Goal: Check status

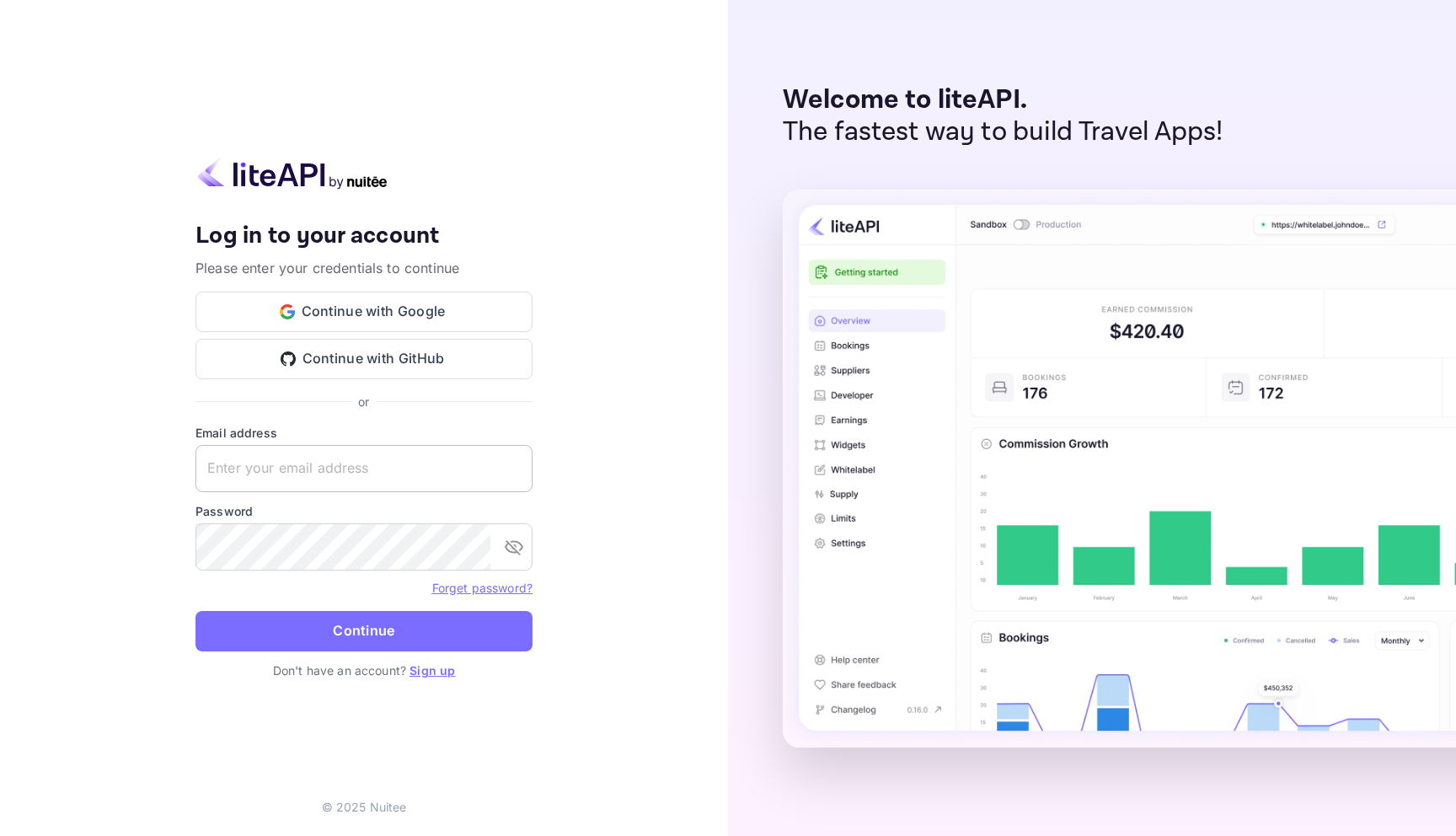
click at [345, 475] on input "text" at bounding box center [364, 468] width 337 height 47
type input "[EMAIL_ADDRESS][DOMAIN_NAME]"
click at [195, 611] on button "Continue" at bounding box center [364, 630] width 337 height 41
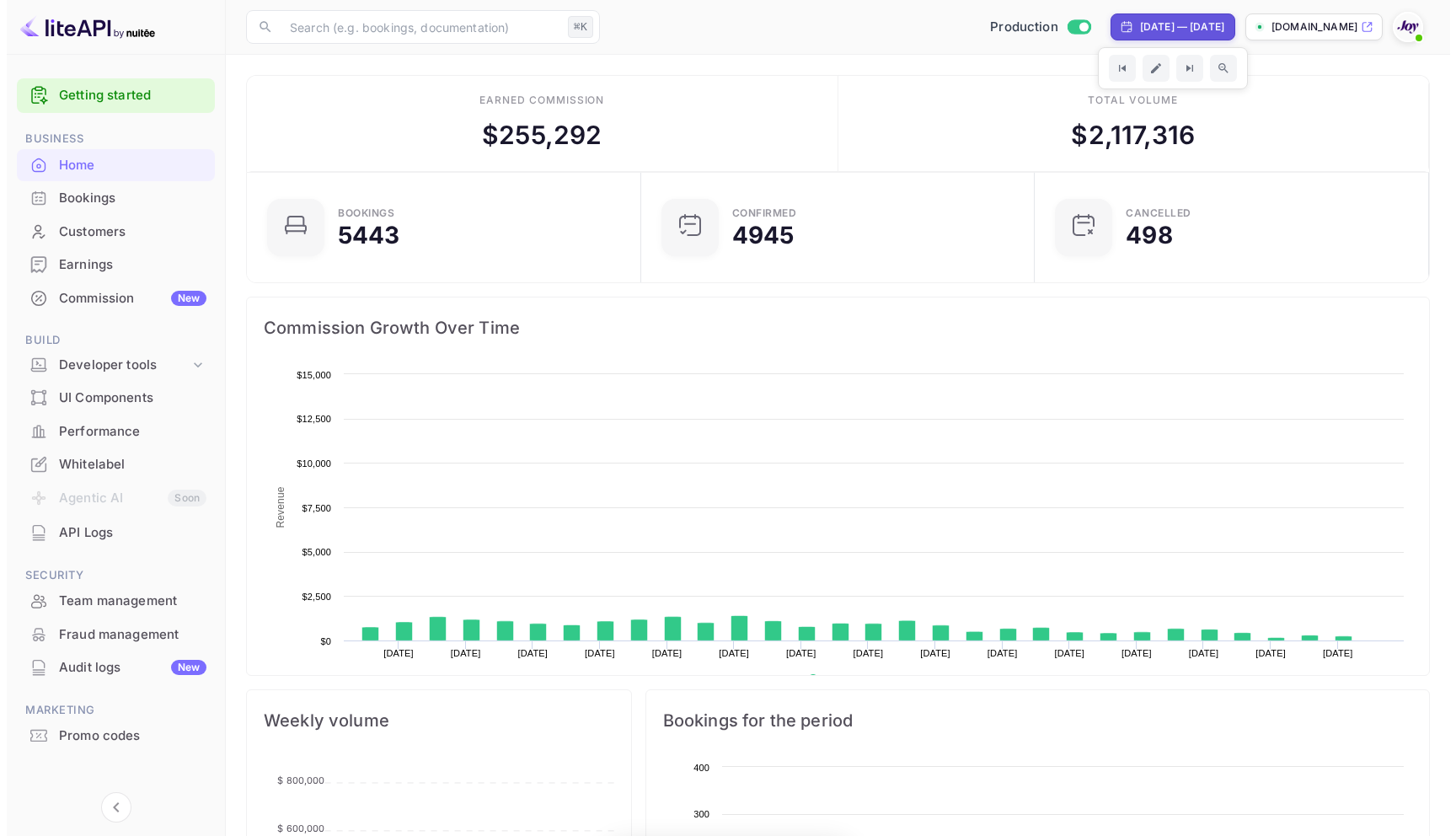
scroll to position [261, 372]
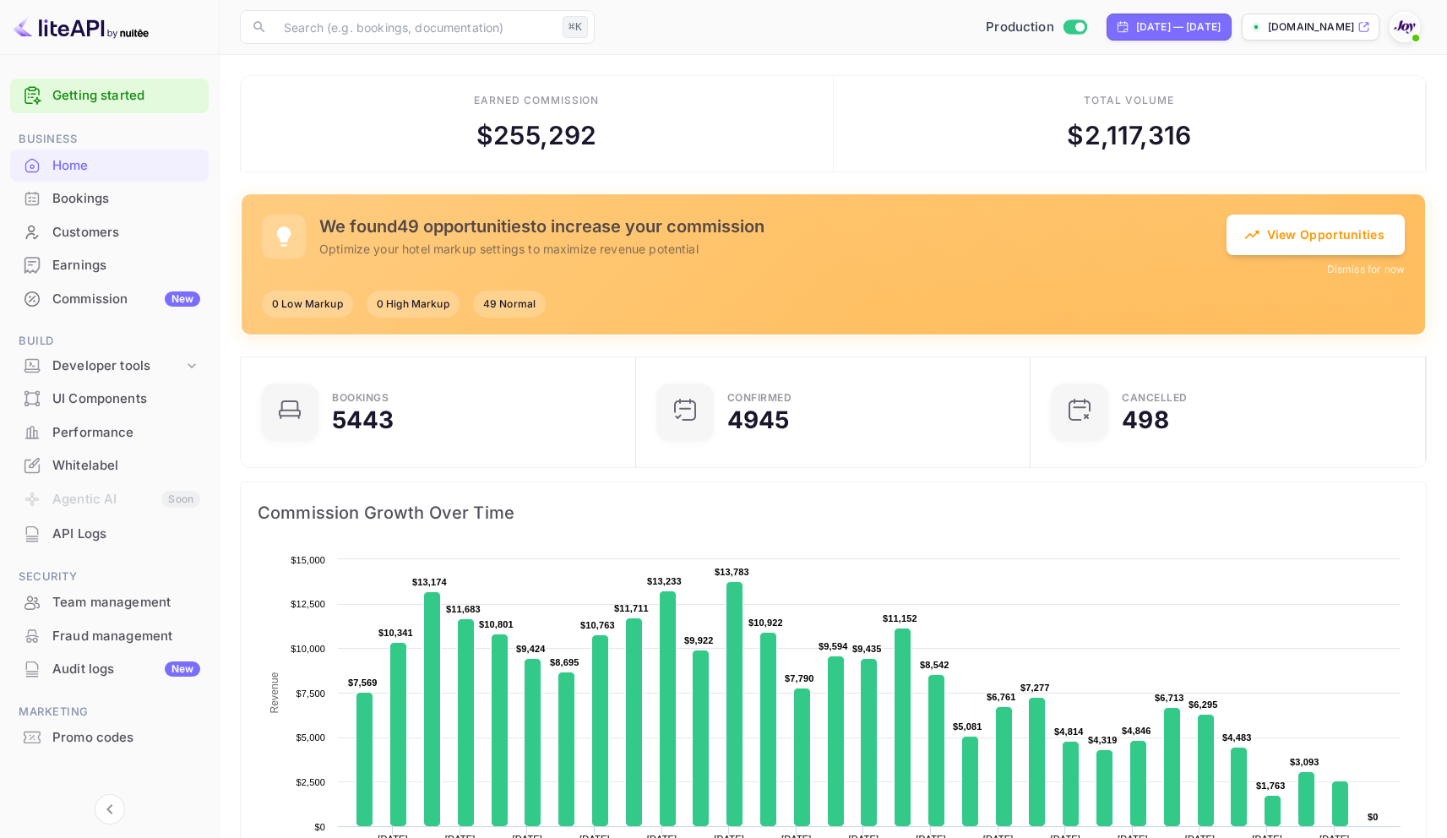
click at [80, 200] on div "Bookings" at bounding box center [126, 198] width 148 height 19
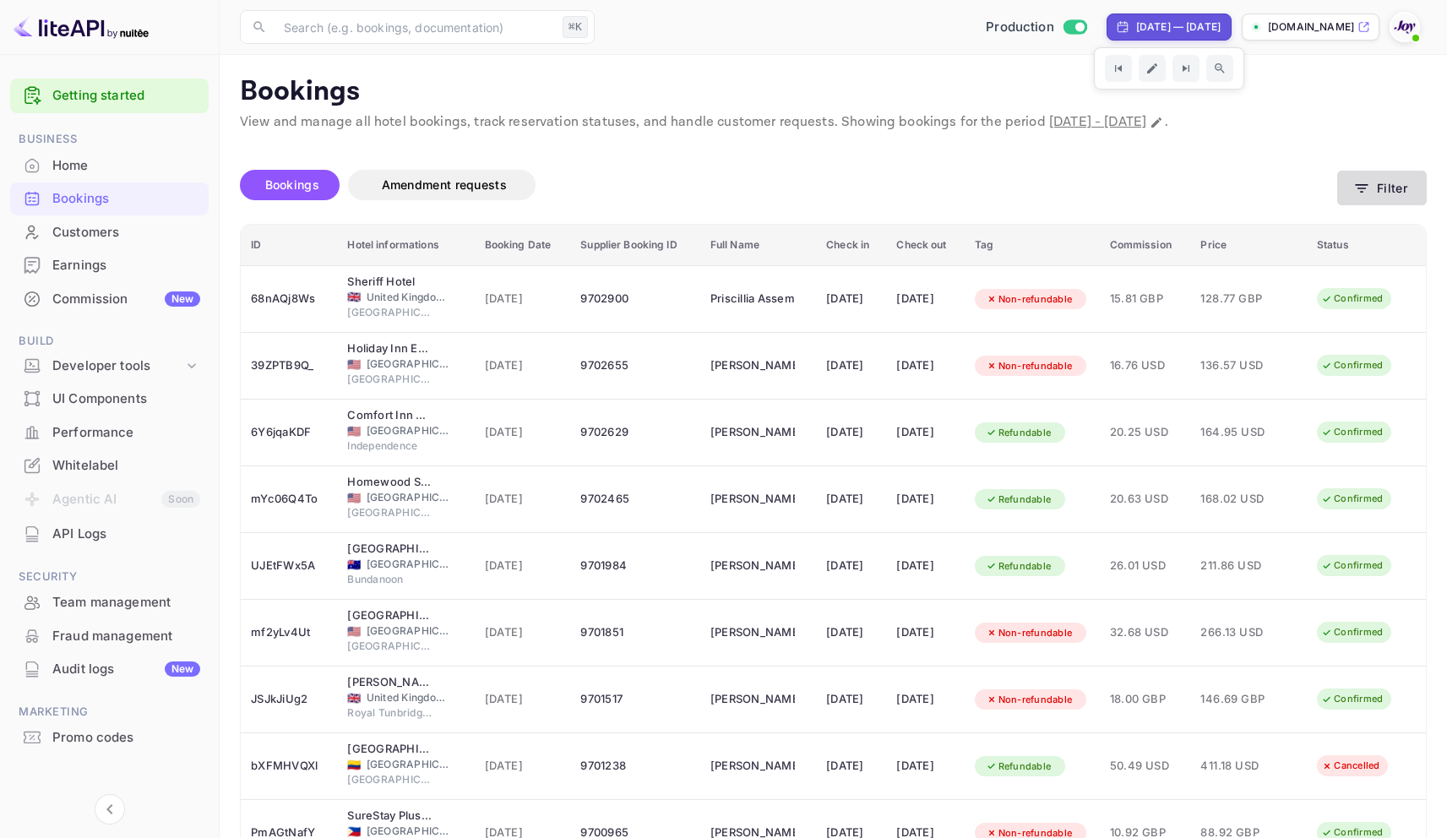
click at [1377, 180] on button "Filter" at bounding box center [1382, 188] width 90 height 35
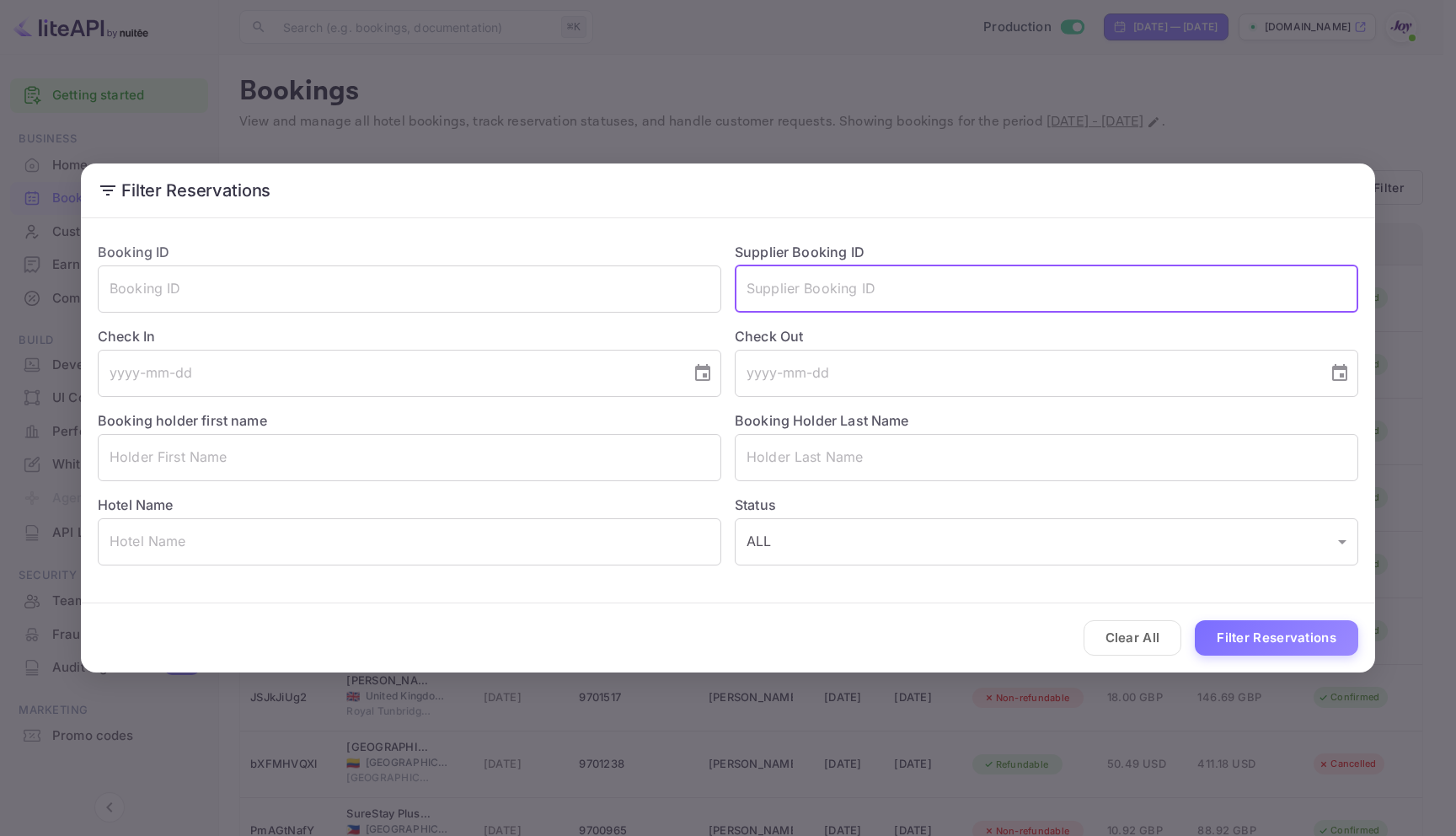
click at [871, 280] on input "text" at bounding box center [1046, 288] width 623 height 47
paste input "883929406"
type input "883929406"
click at [1289, 648] on button "Filter Reservations" at bounding box center [1276, 638] width 164 height 36
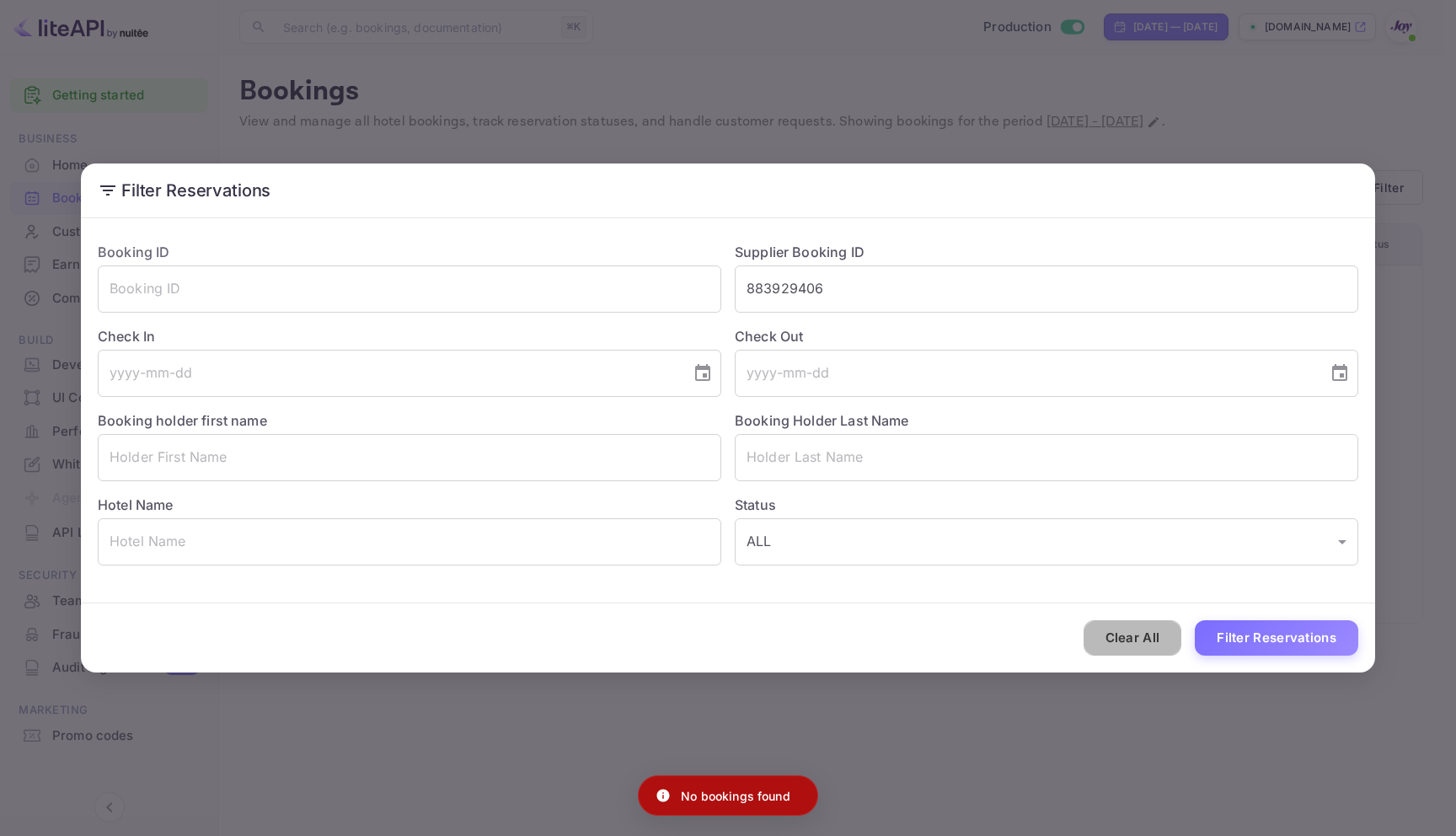
click at [1123, 643] on button "Clear All" at bounding box center [1132, 638] width 99 height 36
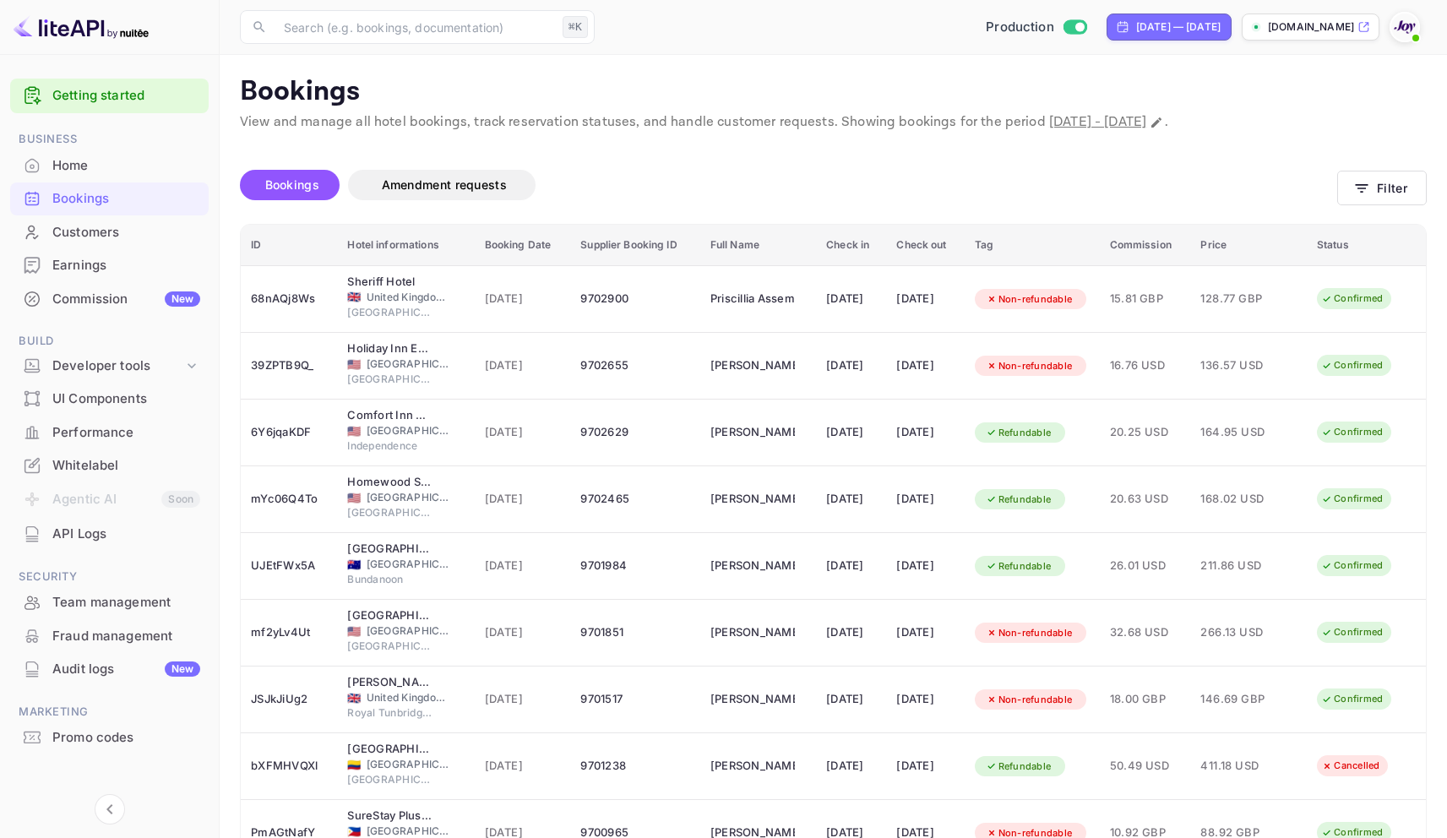
click at [1368, 170] on div "Bookings Amendment requests Filter" at bounding box center [833, 188] width 1187 height 71
click at [1354, 204] on button "Filter" at bounding box center [1382, 188] width 90 height 35
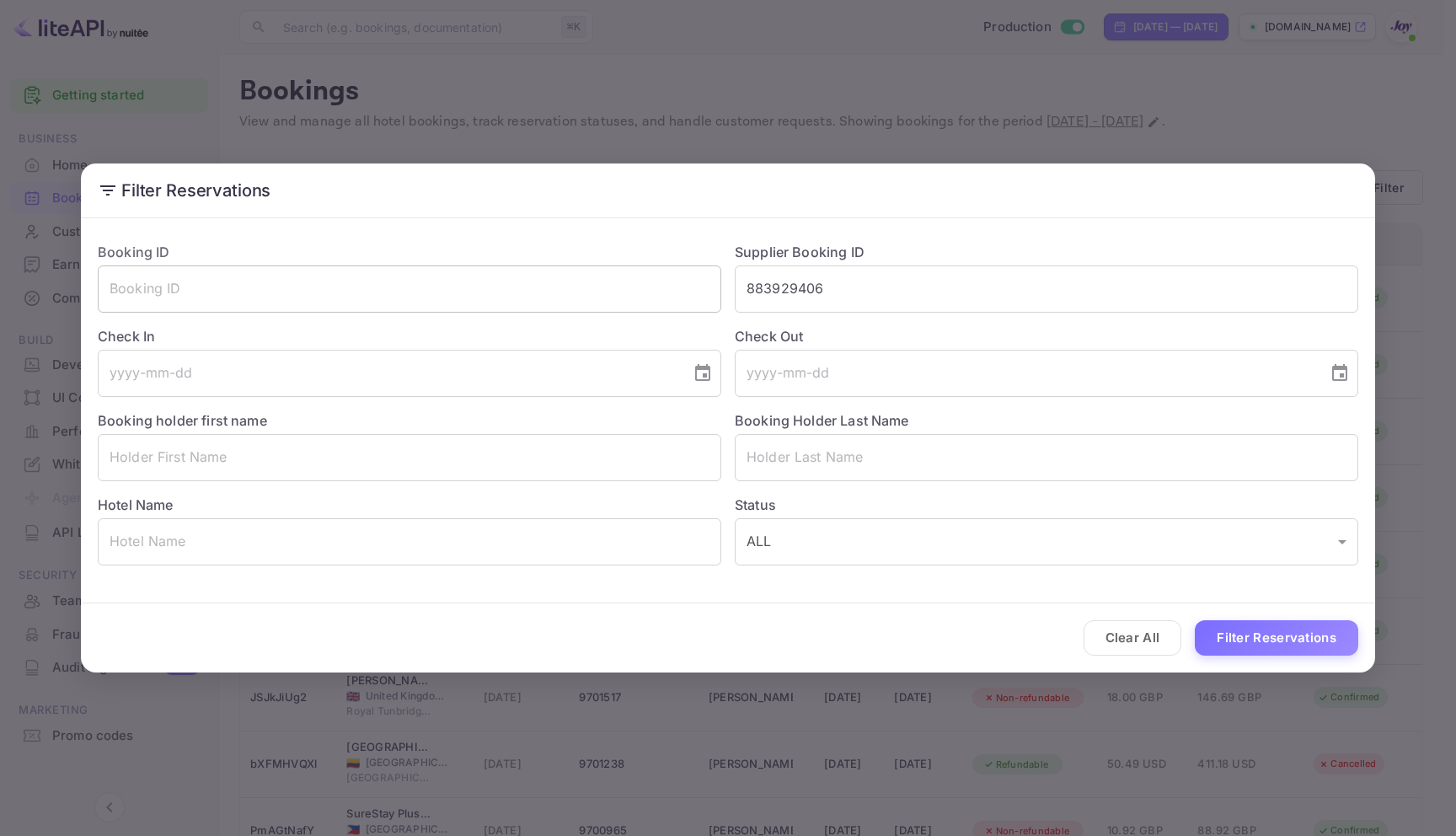
click at [184, 295] on input "text" at bounding box center [409, 288] width 623 height 47
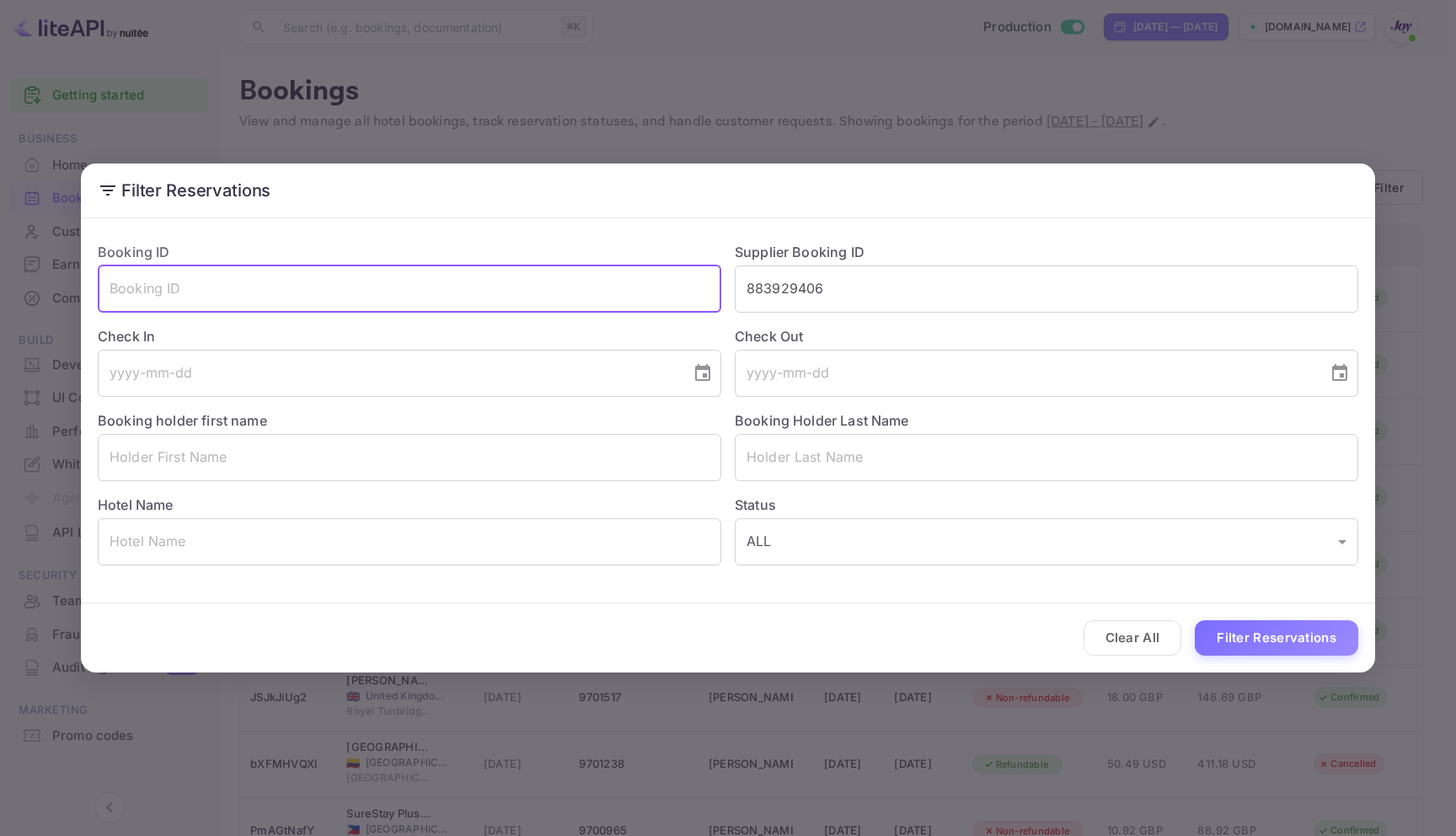
paste input "TzyNdMXPZ"
type input "TzyNdMXPZ"
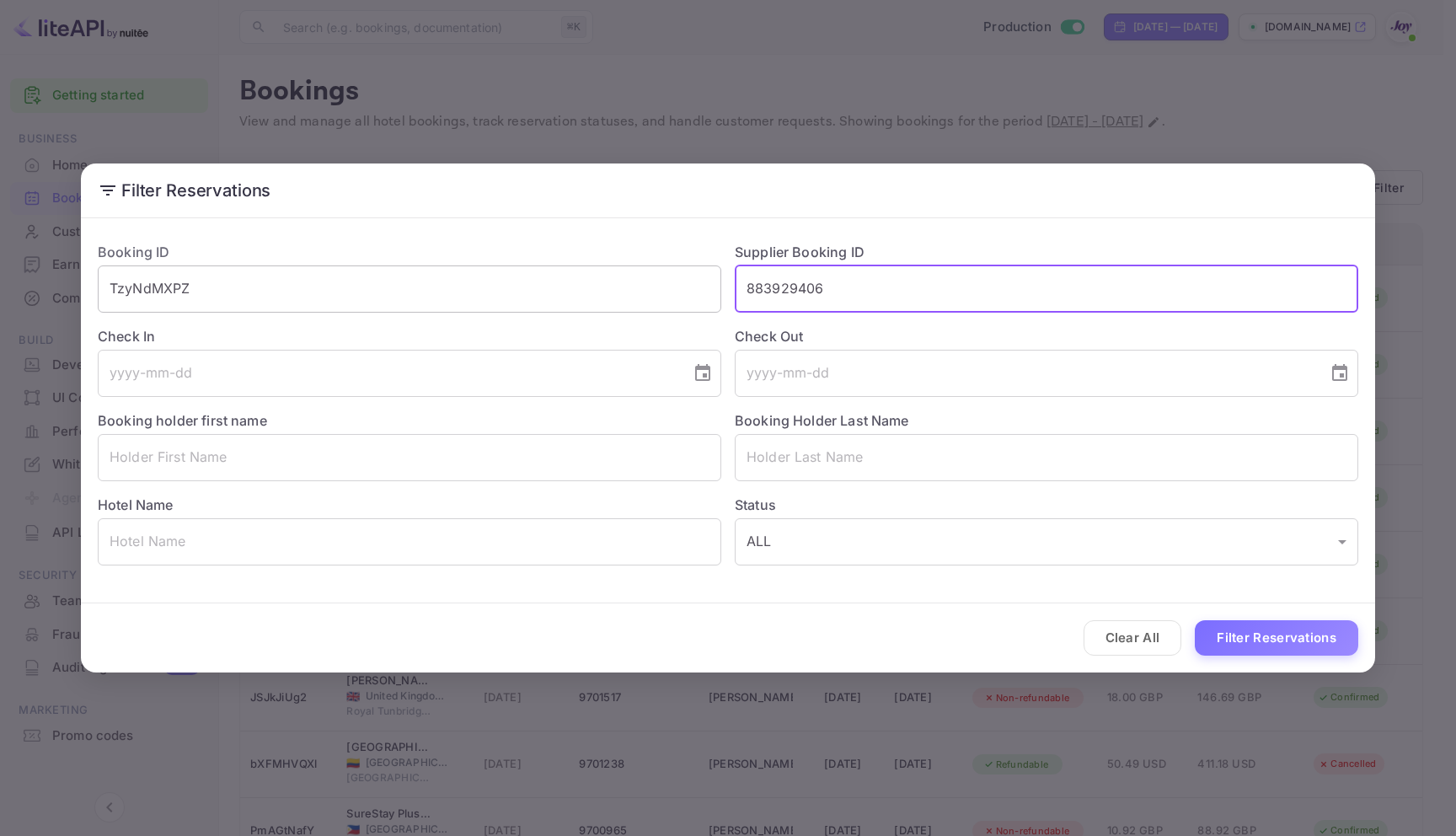
drag, startPoint x: 837, startPoint y: 296, endPoint x: 682, endPoint y: 291, distance: 155.1
click at [682, 291] on div "Booking ID TzyNdMXPZ ​ Supplier Booking ID 883929406 ​ Check In ​ Check Out ​ B…" at bounding box center [720, 397] width 1274 height 337
click at [1247, 626] on button "Filter Reservations" at bounding box center [1276, 638] width 164 height 36
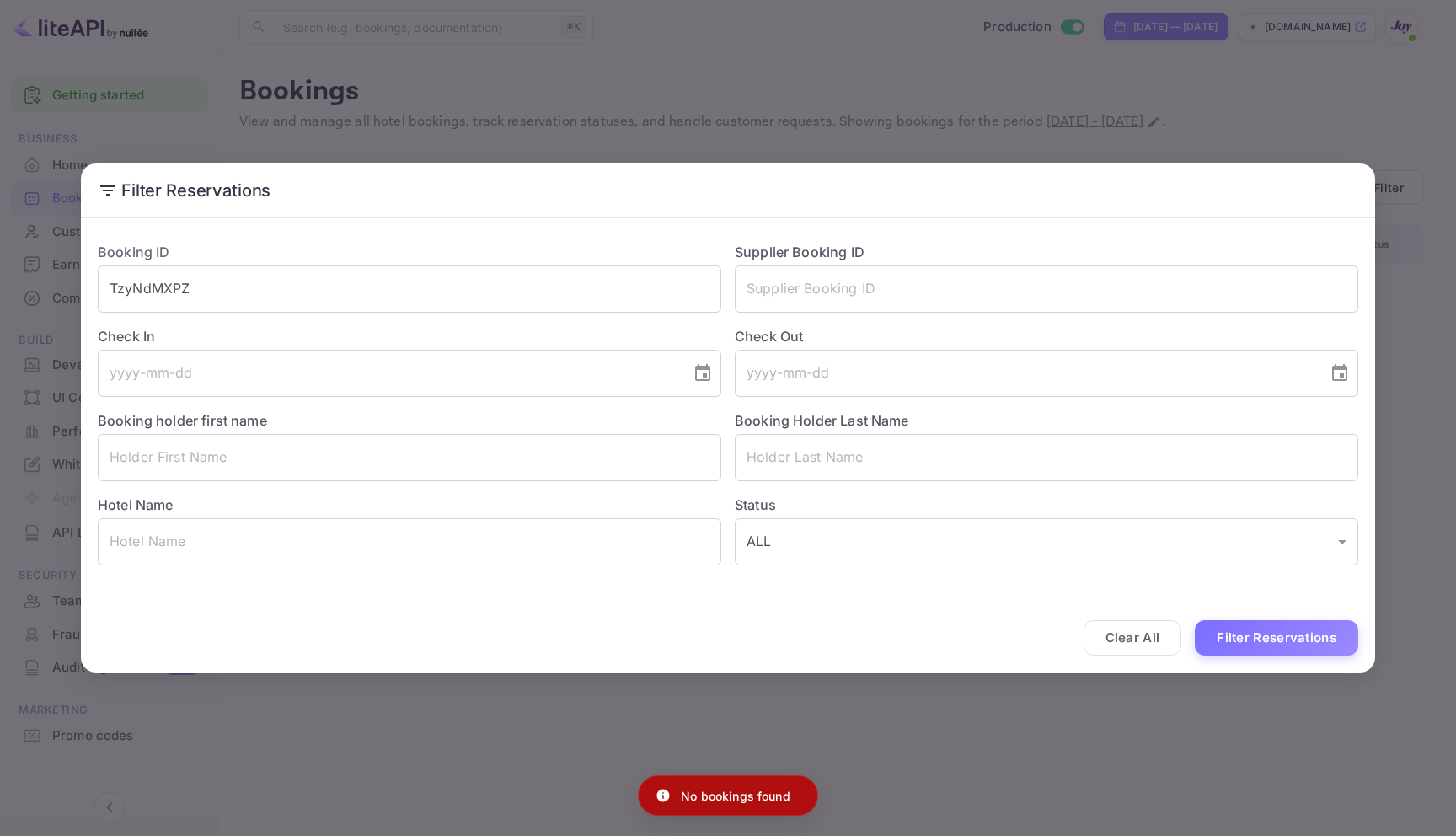
click at [648, 88] on div "Filter Reservations Booking ID TzyNdMXPZ ​ Supplier Booking ID ​ Check In ​ Che…" at bounding box center [728, 418] width 1456 height 836
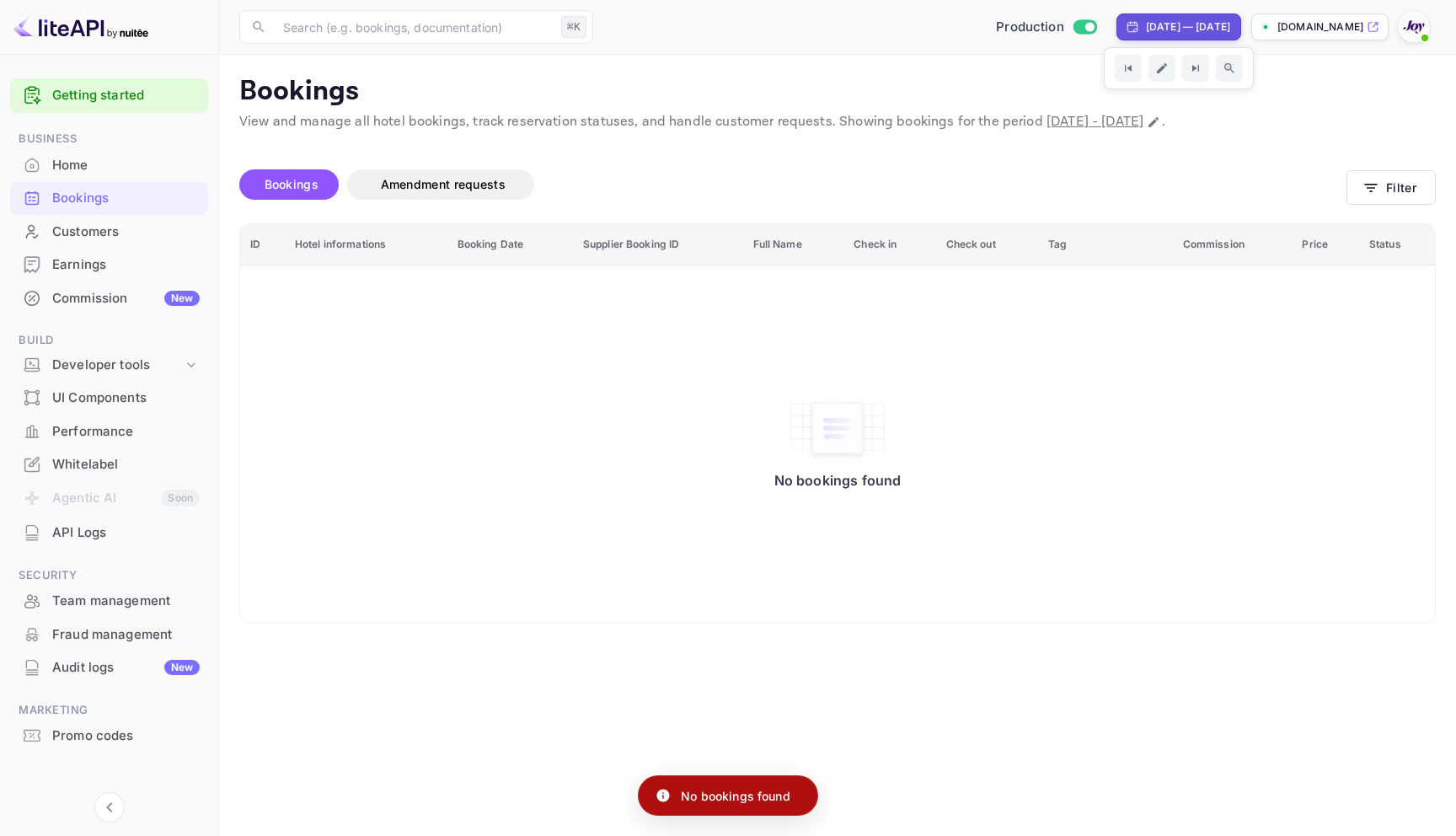
click at [1146, 31] on div "[DATE] — [DATE]" at bounding box center [1188, 26] width 84 height 15
select select "7"
select select "2025"
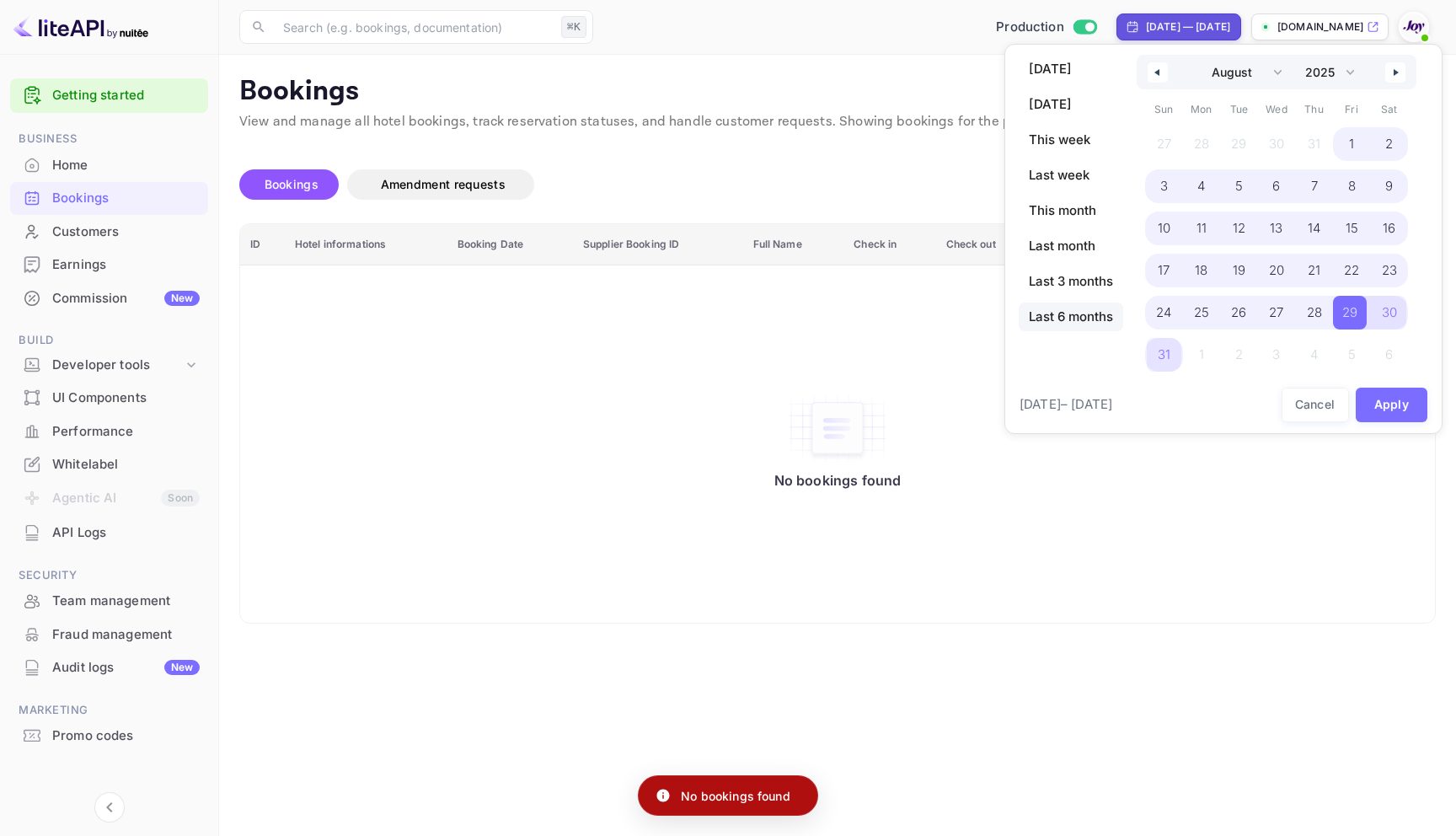
click at [1055, 328] on span "Last 6 months" at bounding box center [1070, 316] width 105 height 29
select select "2"
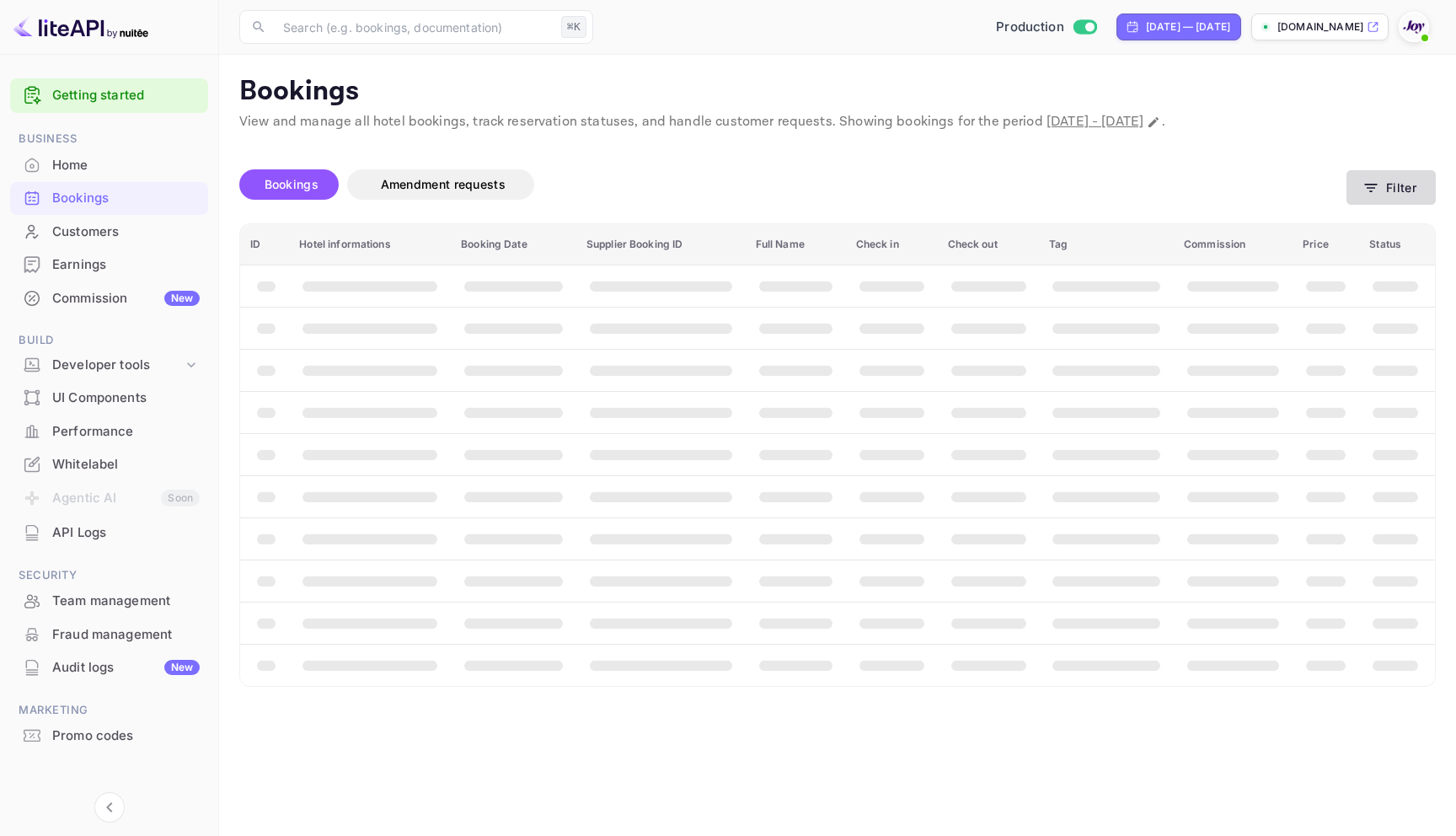
click at [1420, 193] on button "Filter" at bounding box center [1391, 188] width 90 height 35
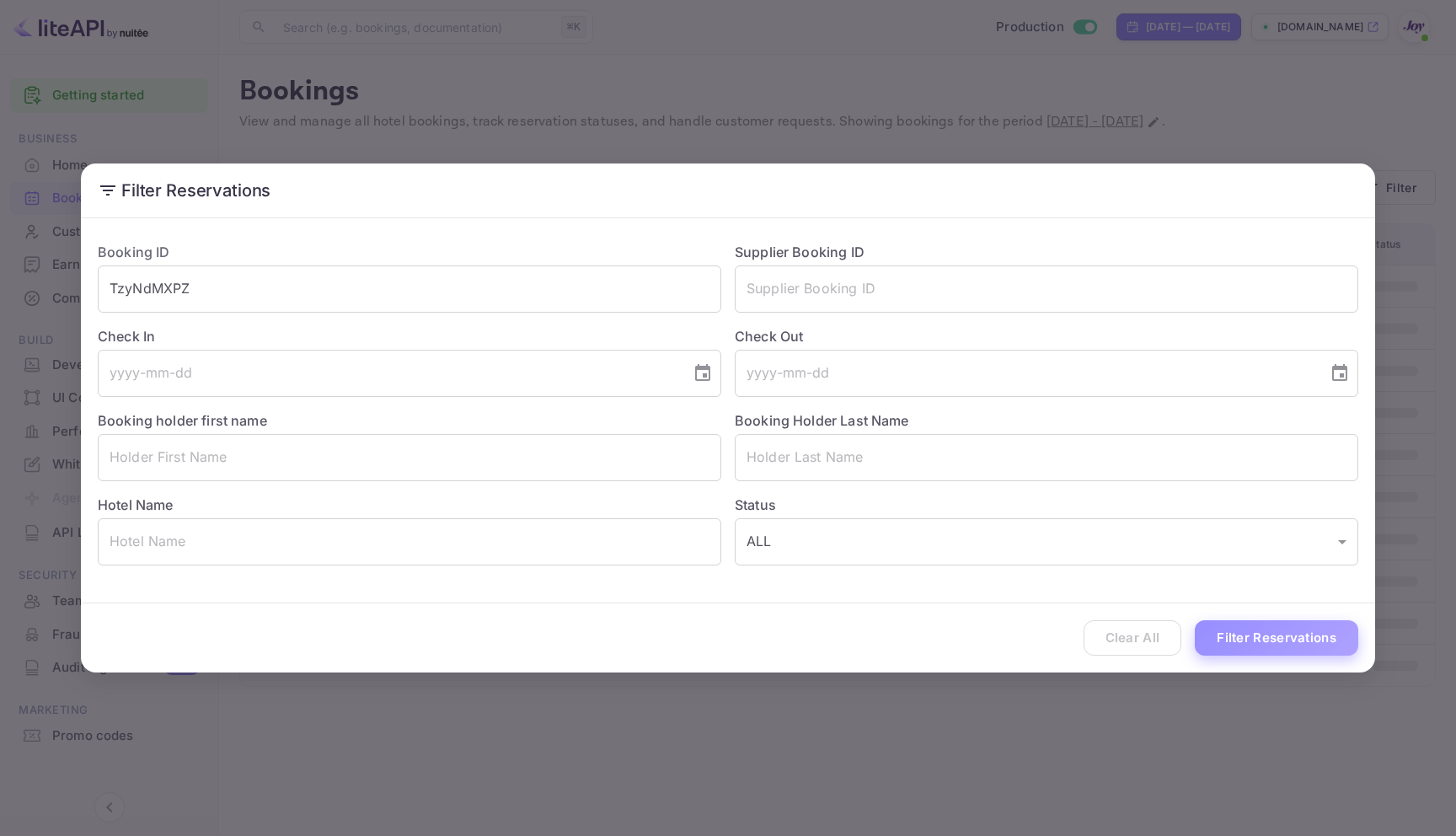
click at [1229, 637] on button "Filter Reservations" at bounding box center [1276, 638] width 164 height 36
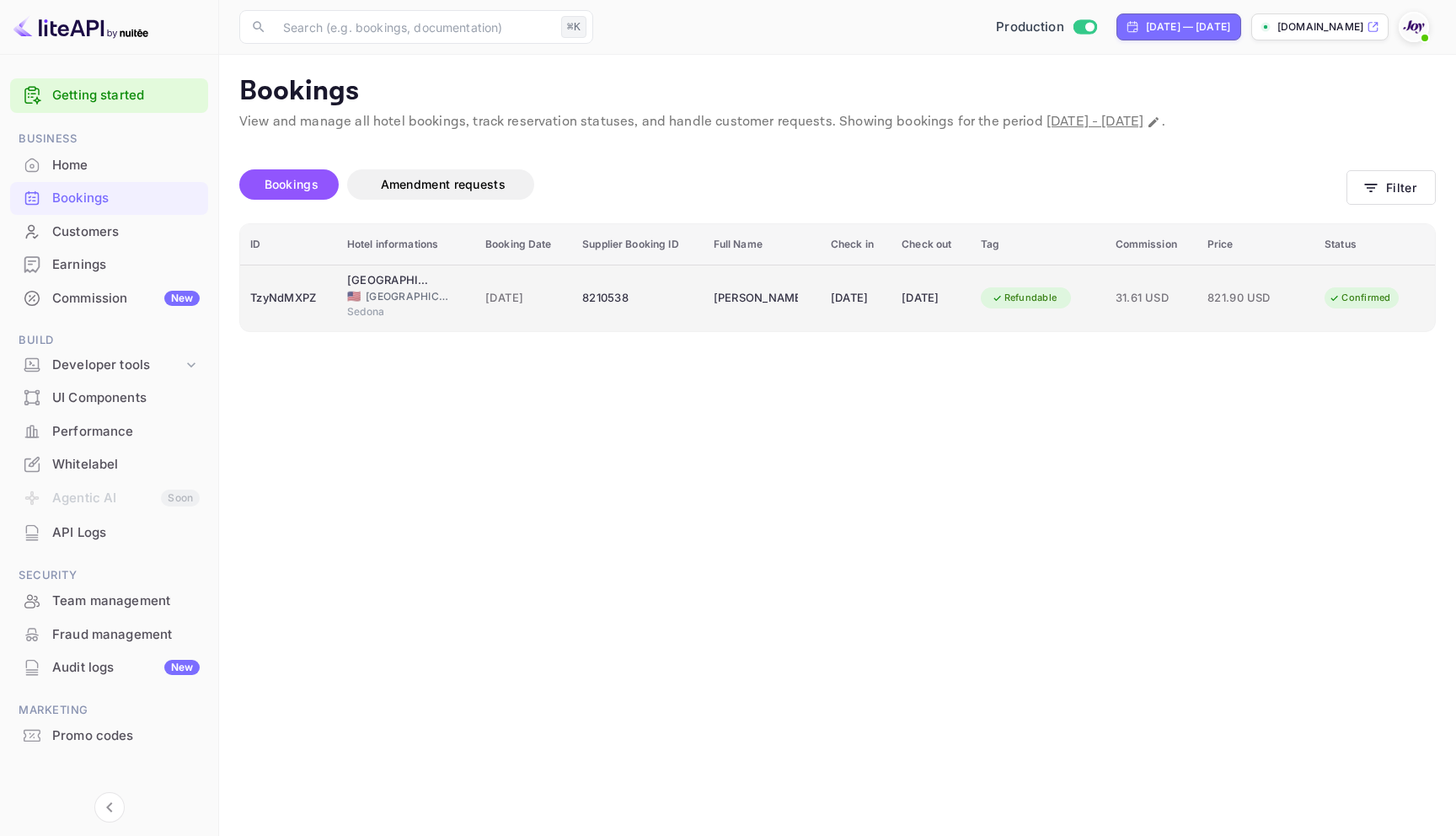
click at [653, 286] on div "8210538" at bounding box center [638, 298] width 112 height 27
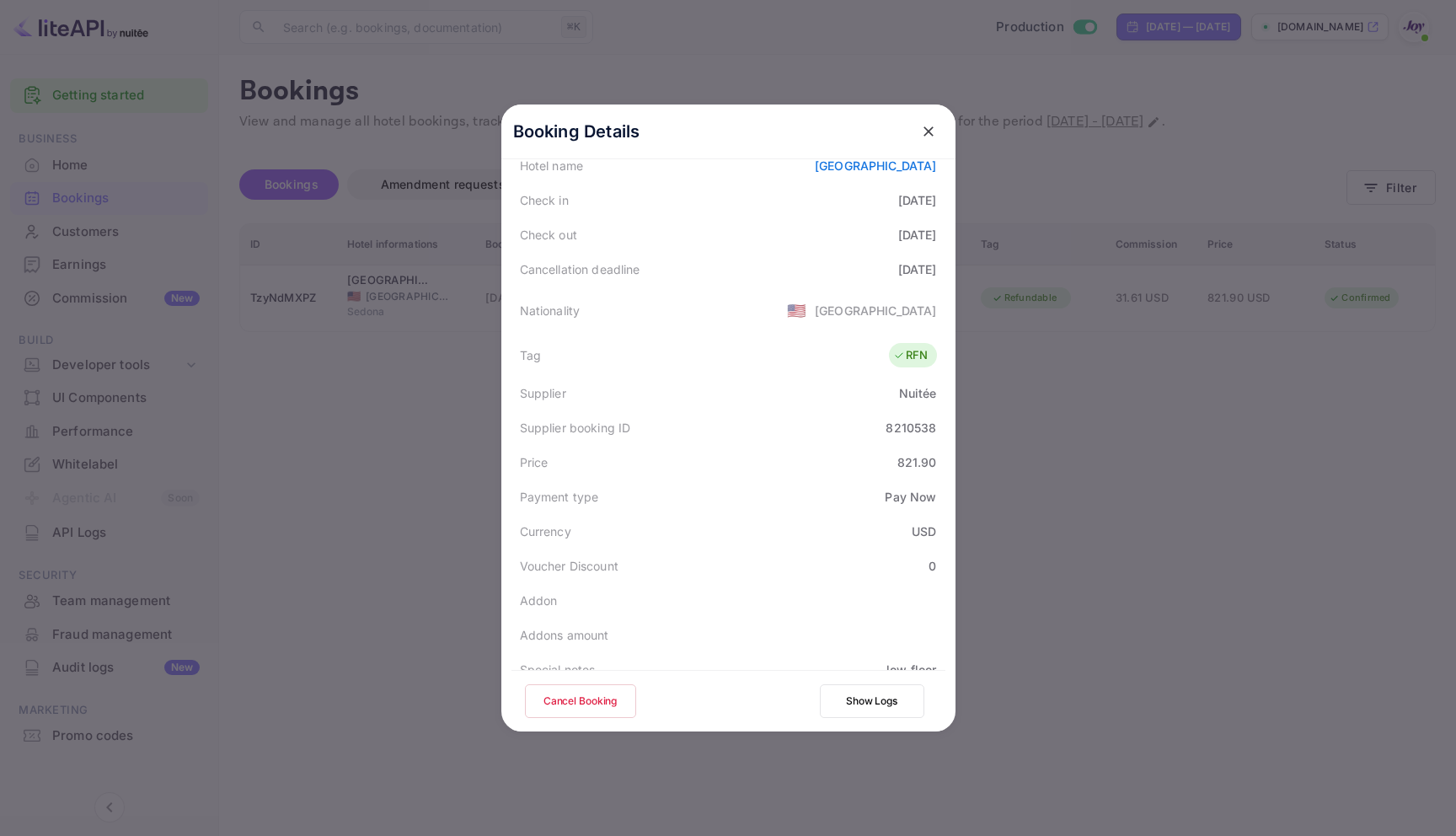
scroll to position [409, 0]
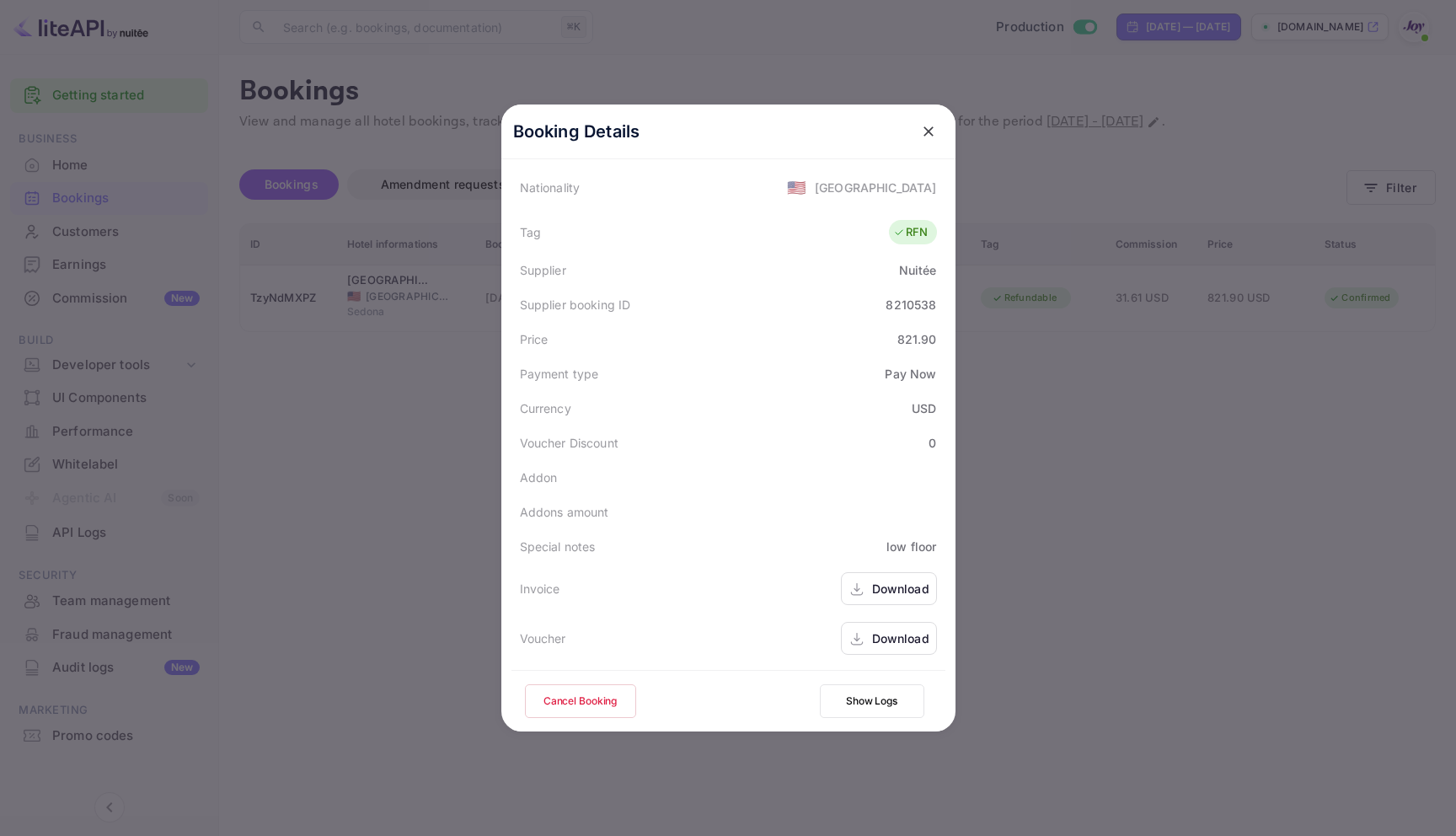
click at [1140, 475] on div at bounding box center [728, 418] width 1456 height 836
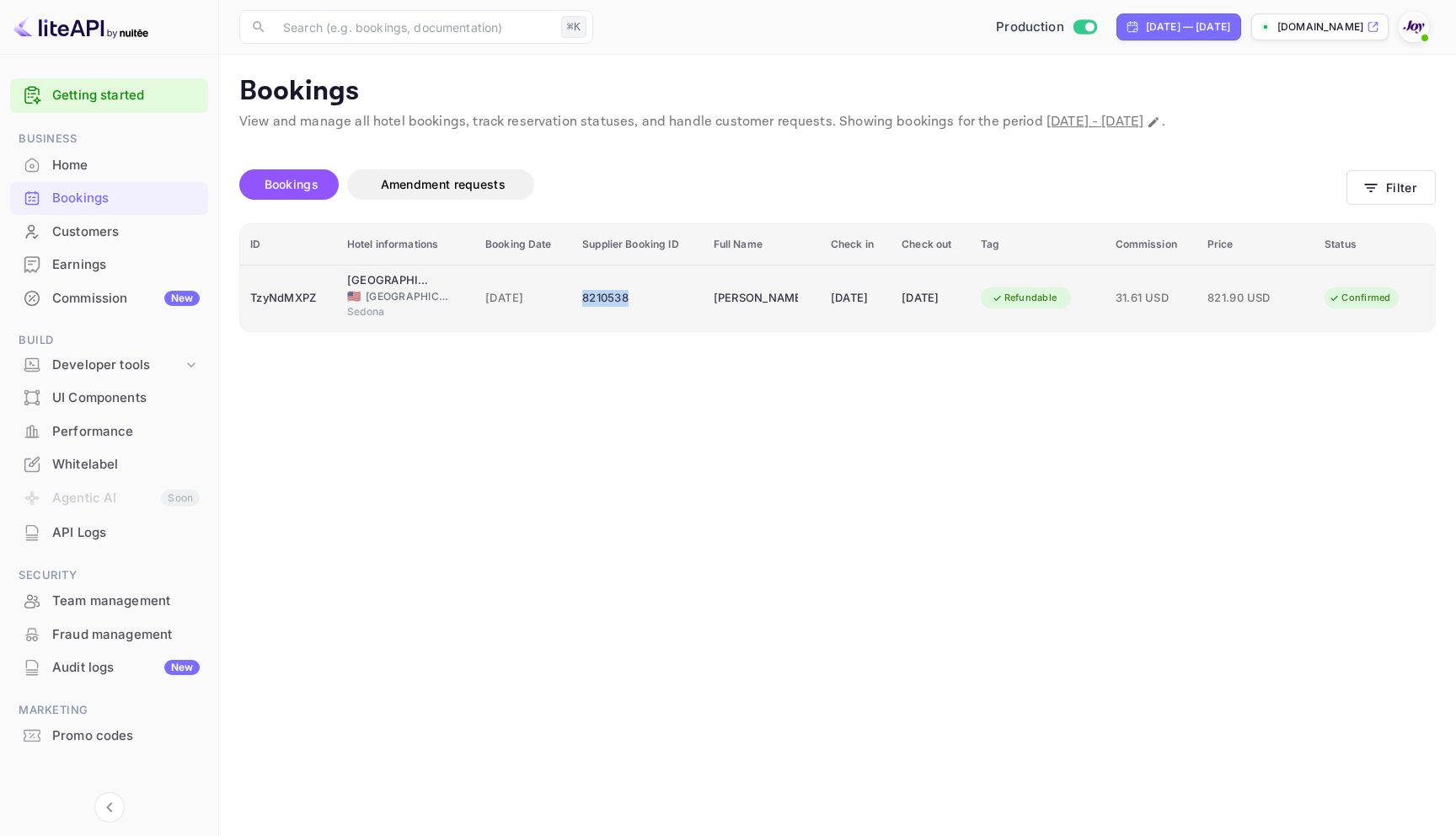
drag, startPoint x: 654, startPoint y: 291, endPoint x: 559, endPoint y: 298, distance: 95.3
click at [572, 298] on td "8210538" at bounding box center [638, 297] width 132 height 67
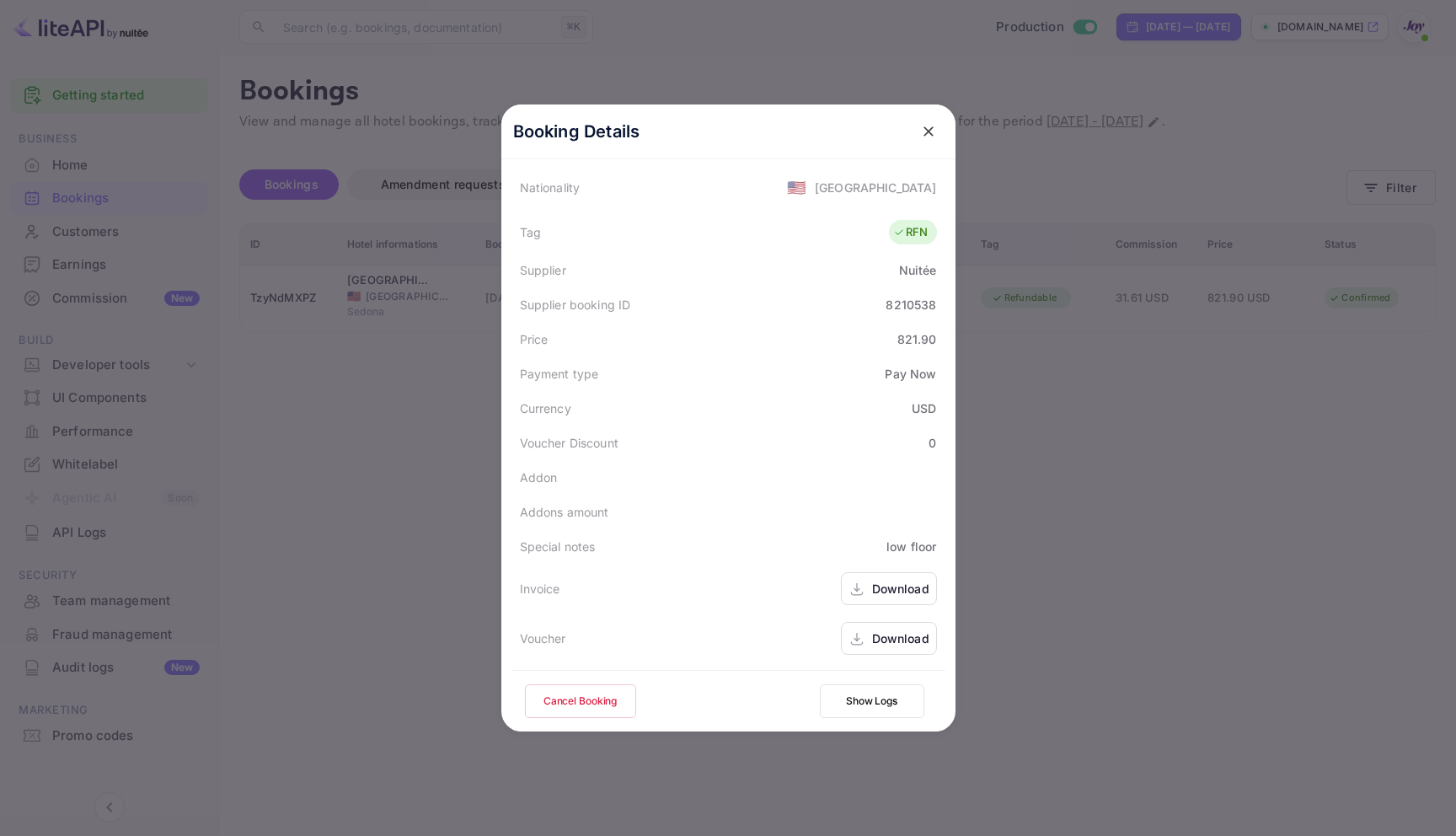
click at [889, 307] on div "8210538" at bounding box center [910, 305] width 51 height 18
drag, startPoint x: 881, startPoint y: 308, endPoint x: 944, endPoint y: 314, distance: 63.3
click at [944, 314] on div "Booking Details Summary Timeline Message log Status CONFIRMED Booking ID TzyNdM…" at bounding box center [728, 9] width 454 height 627
copy div "8210538"
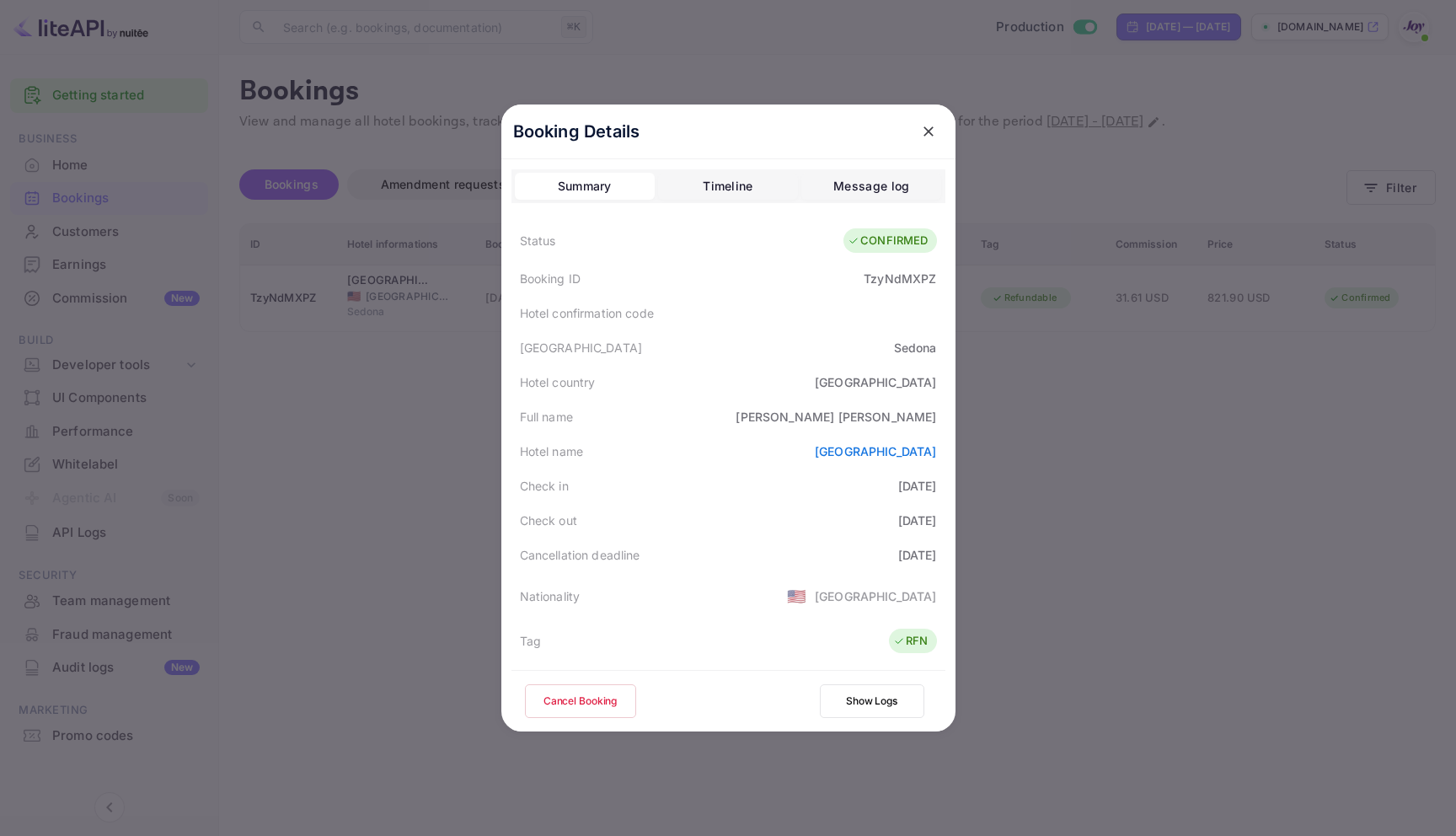
click at [1279, 467] on div at bounding box center [728, 418] width 1456 height 836
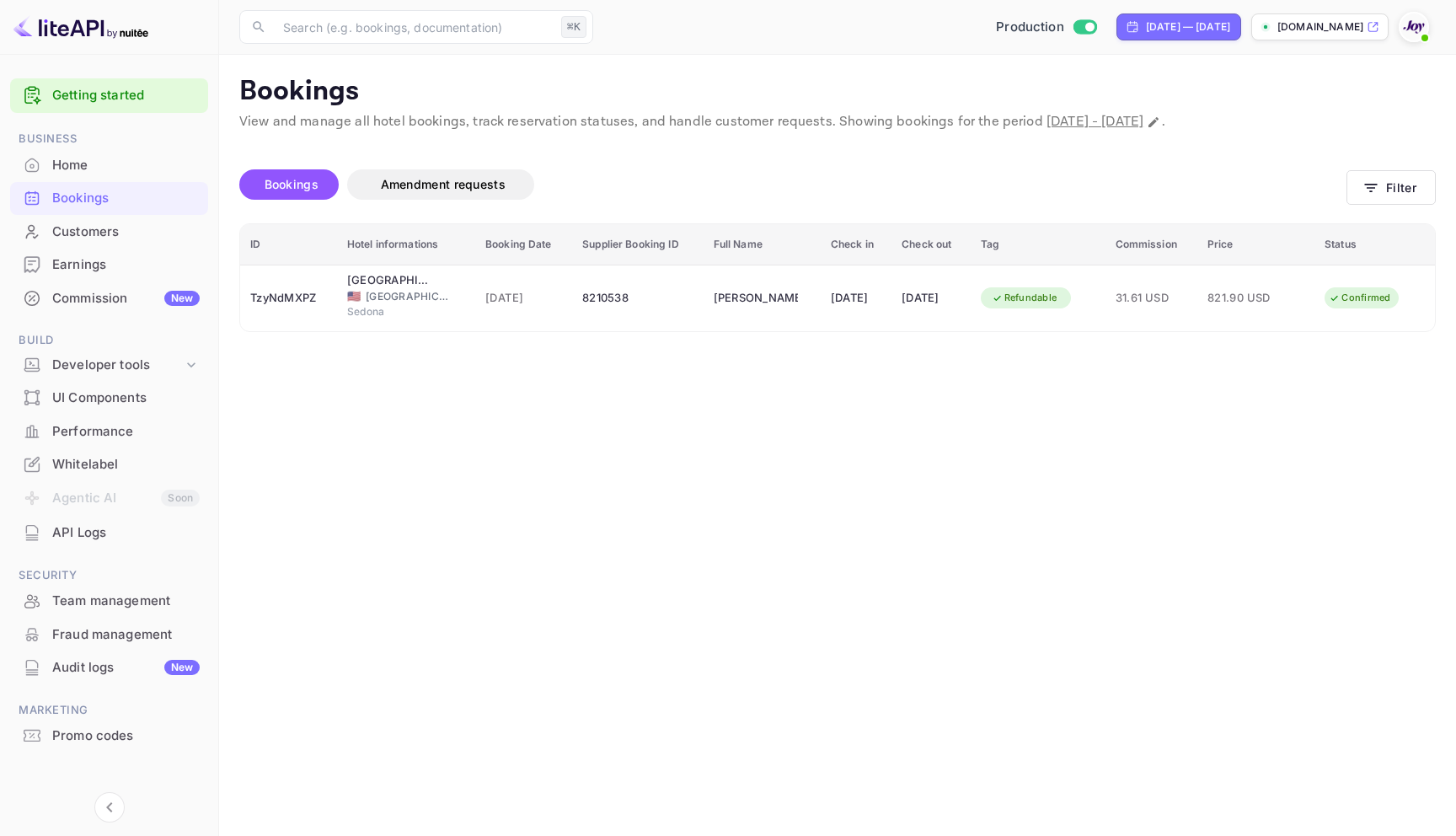
click at [83, 192] on div "Bookings" at bounding box center [126, 198] width 148 height 19
click at [1407, 184] on button "Filter" at bounding box center [1391, 188] width 90 height 35
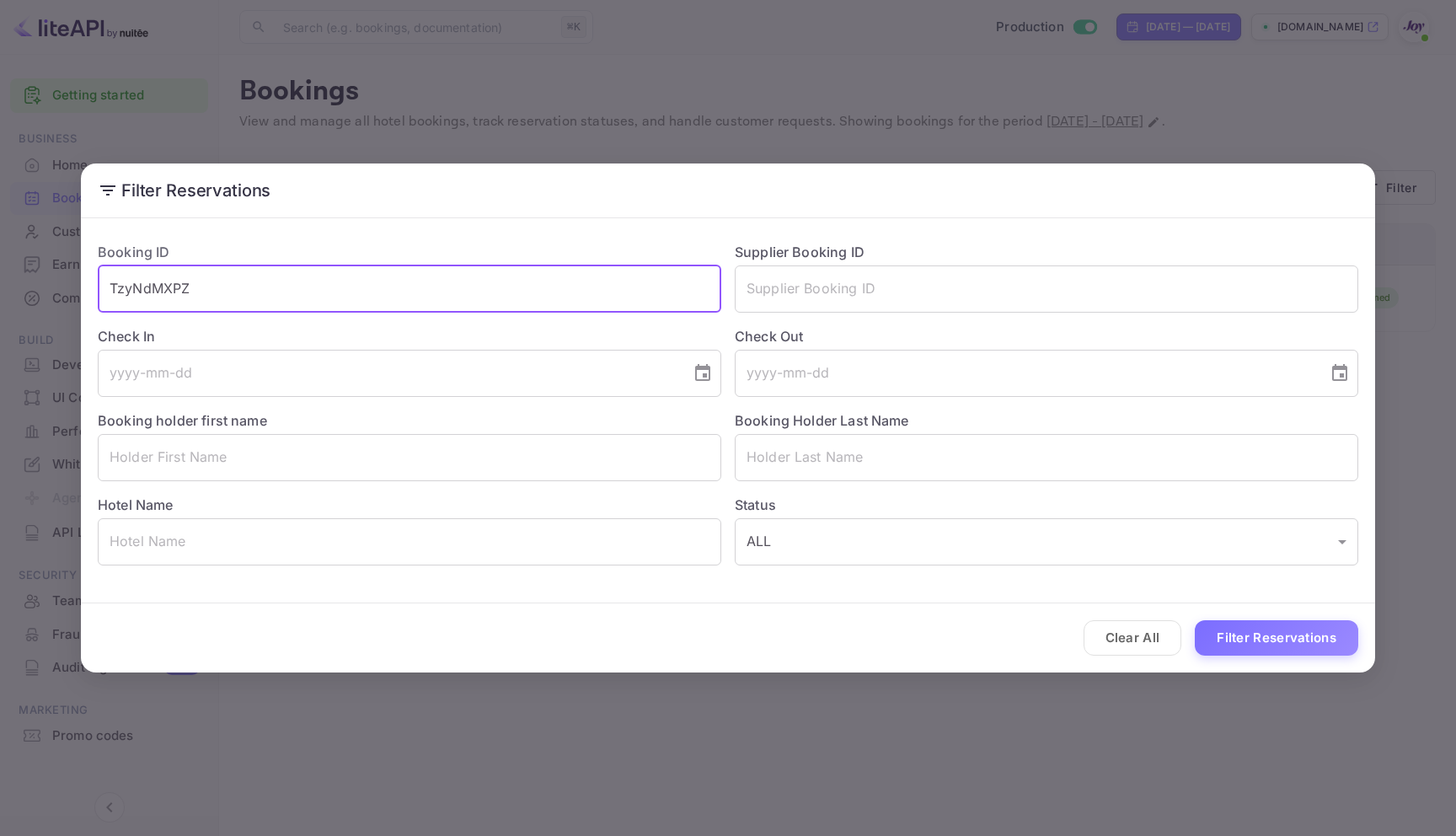
drag, startPoint x: 235, startPoint y: 294, endPoint x: 56, endPoint y: 287, distance: 179.1
click at [56, 287] on div "Filter Reservations Booking ID TzyNdMXPZ ​ Supplier Booking ID ​ Check In ​ Che…" at bounding box center [728, 418] width 1456 height 836
click at [881, 278] on input "text" at bounding box center [1046, 288] width 623 height 47
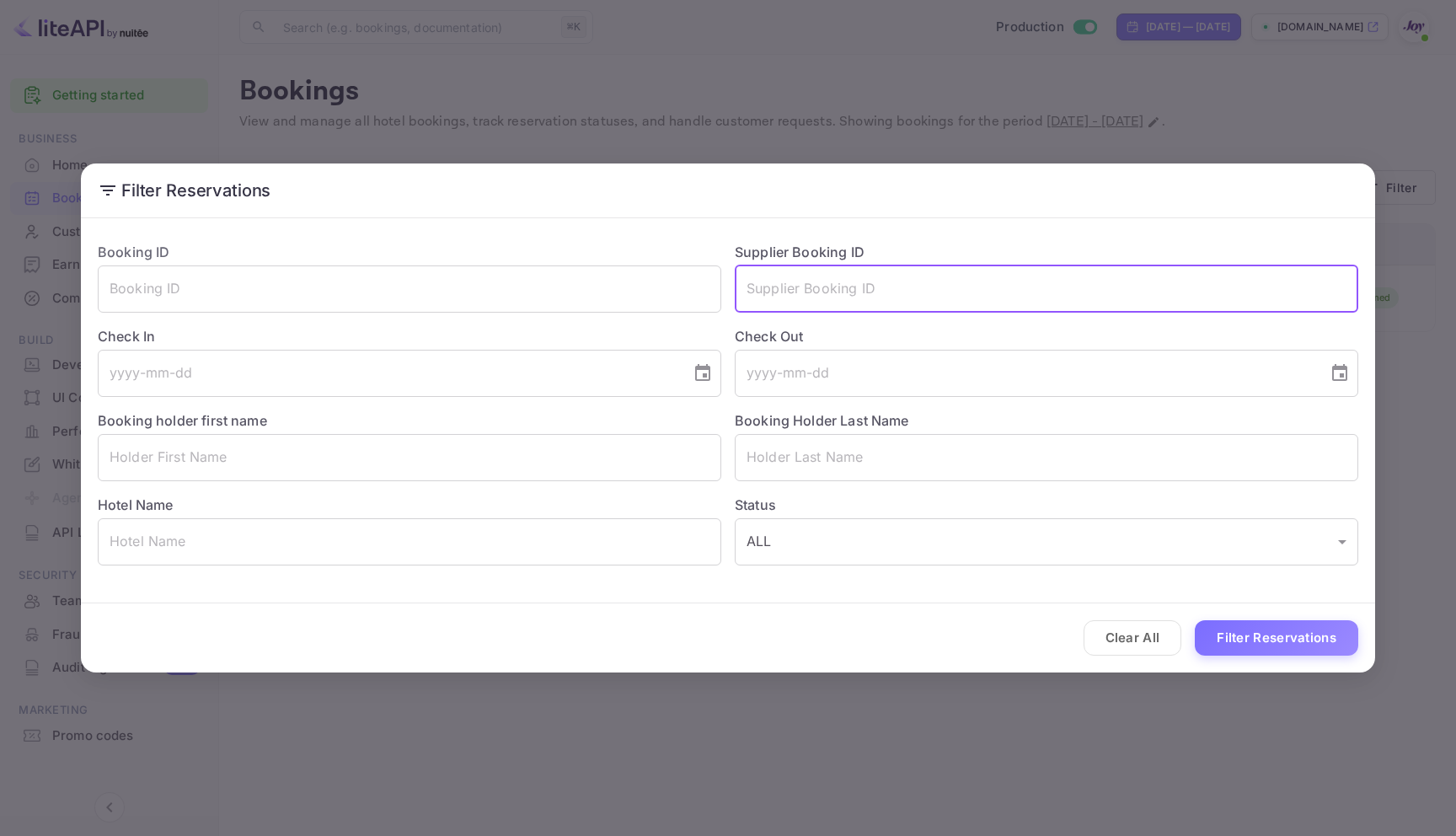
paste input "8772904"
type input "8772904"
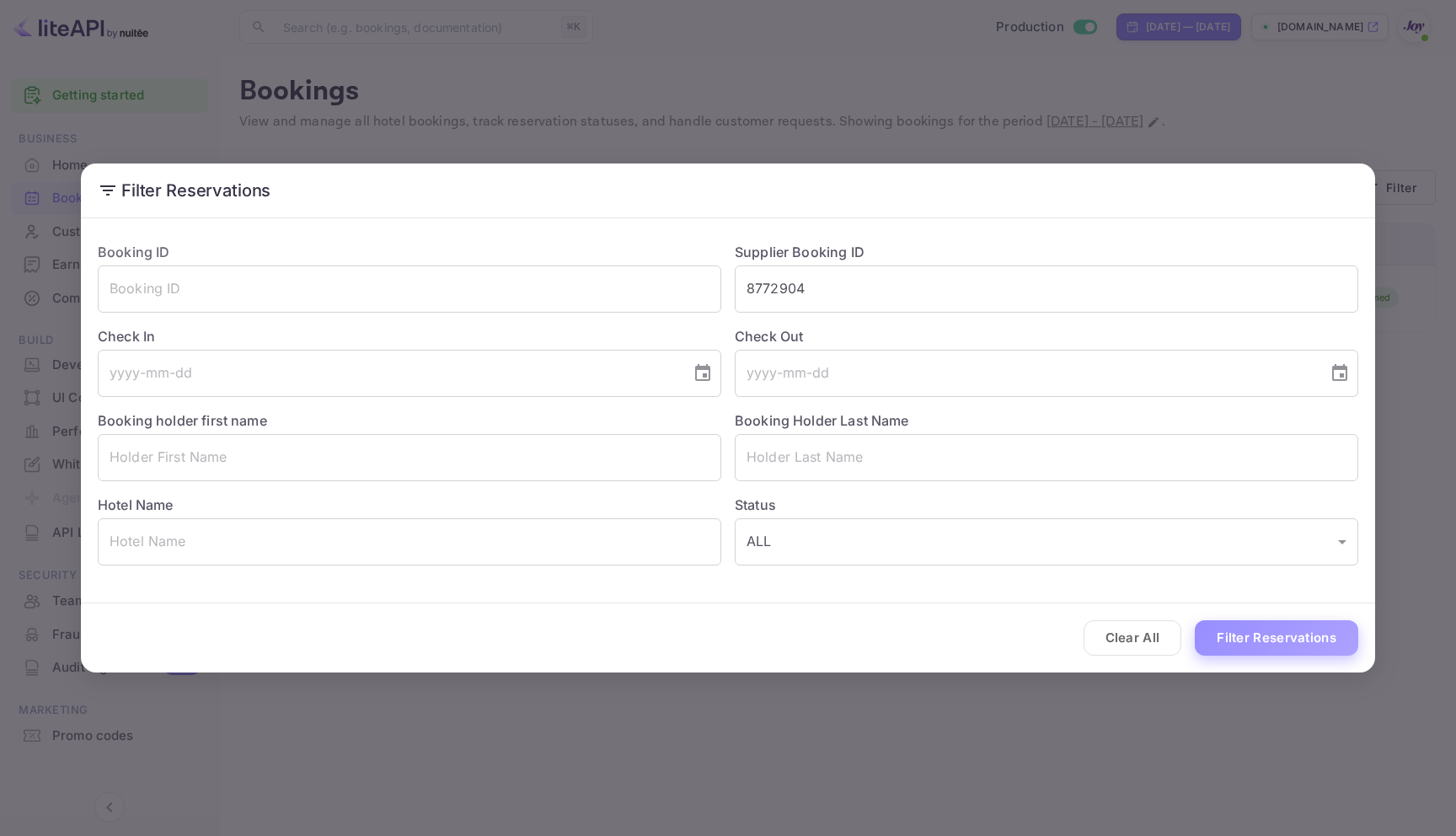
click at [1258, 655] on button "Filter Reservations" at bounding box center [1276, 638] width 164 height 36
click at [1257, 649] on div "Clear All Loading..." at bounding box center [728, 638] width 1294 height 70
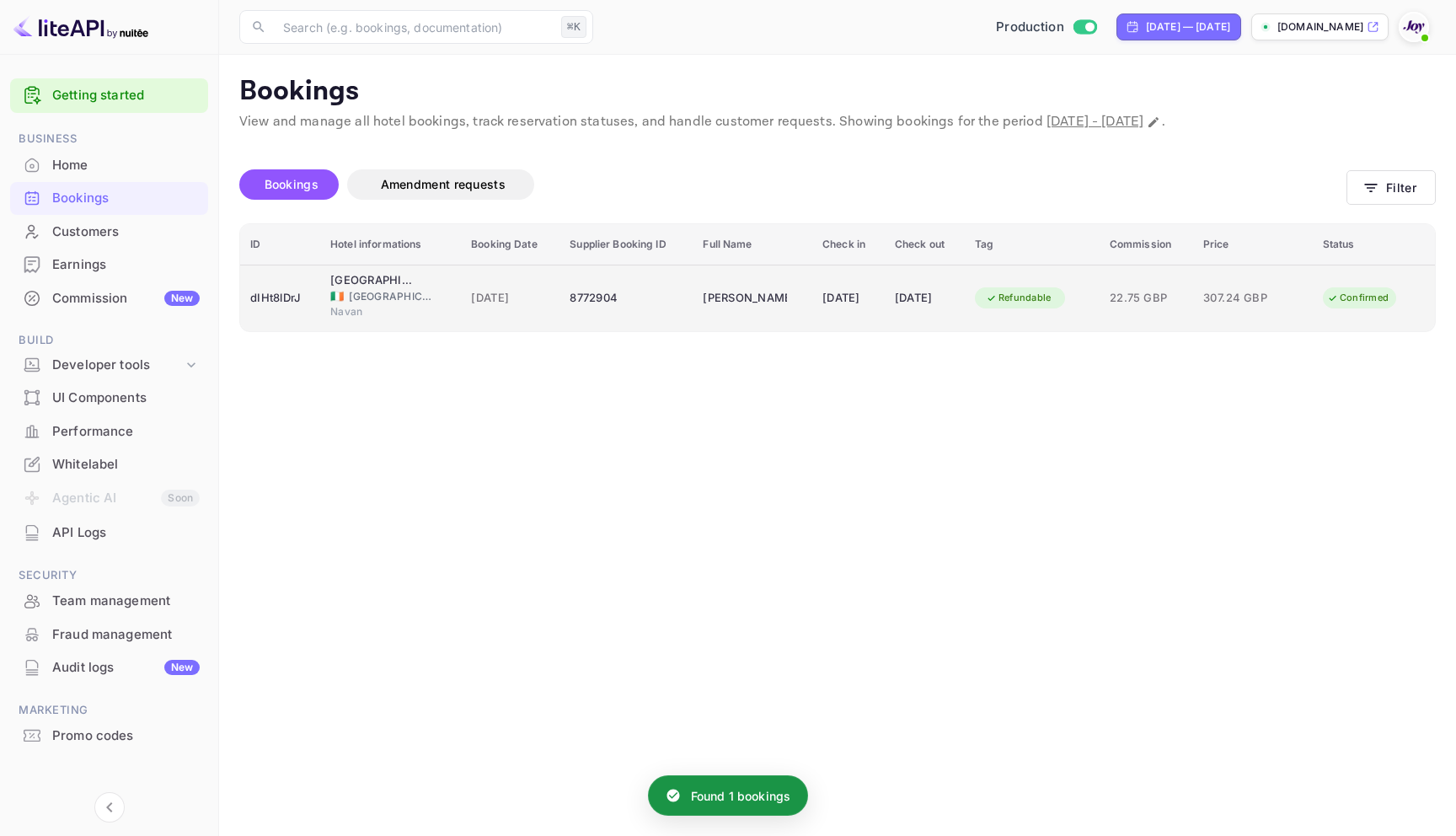
click at [608, 301] on div "8772904" at bounding box center [625, 298] width 113 height 27
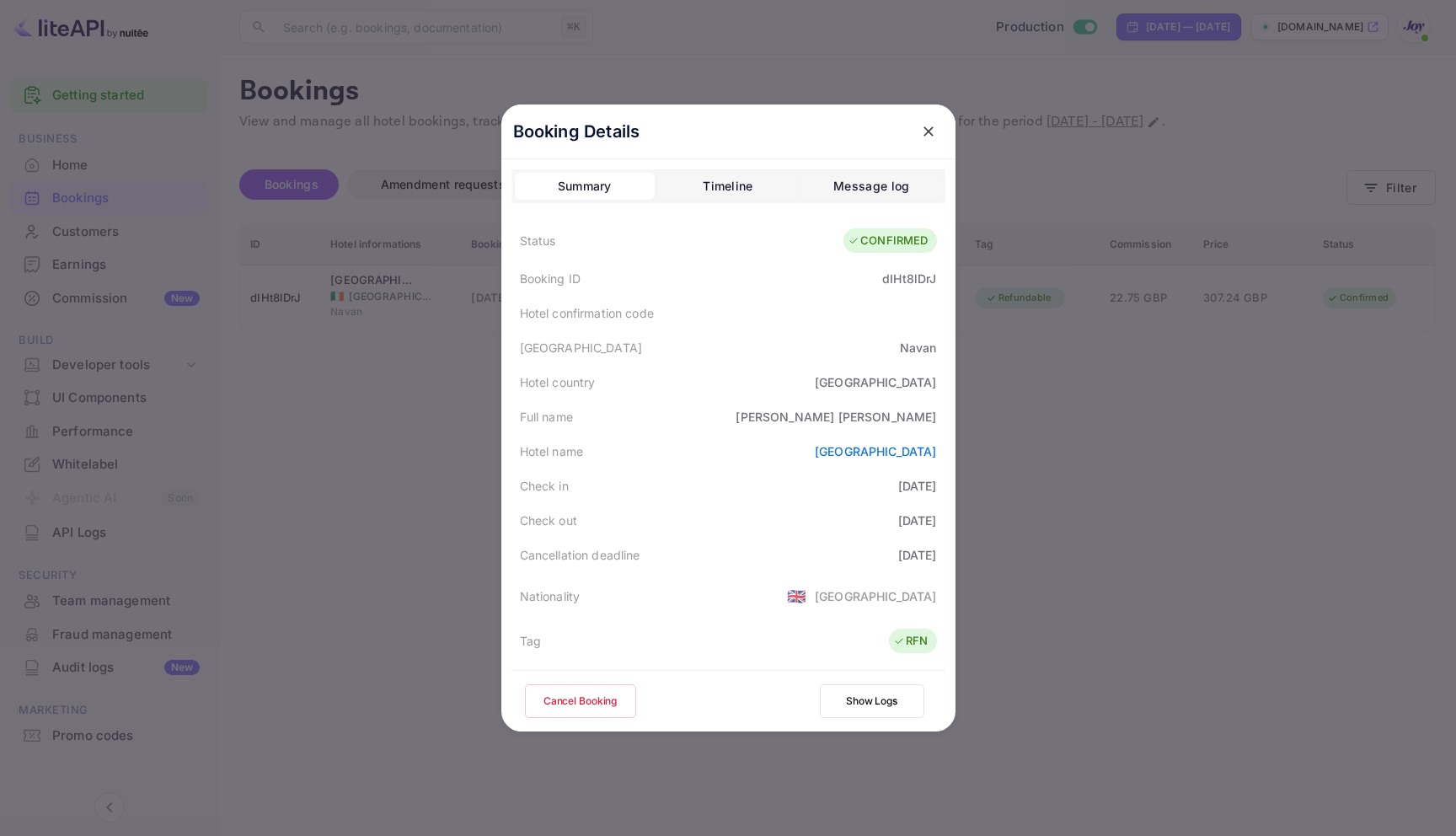
click at [932, 132] on button "close" at bounding box center [928, 132] width 30 height 30
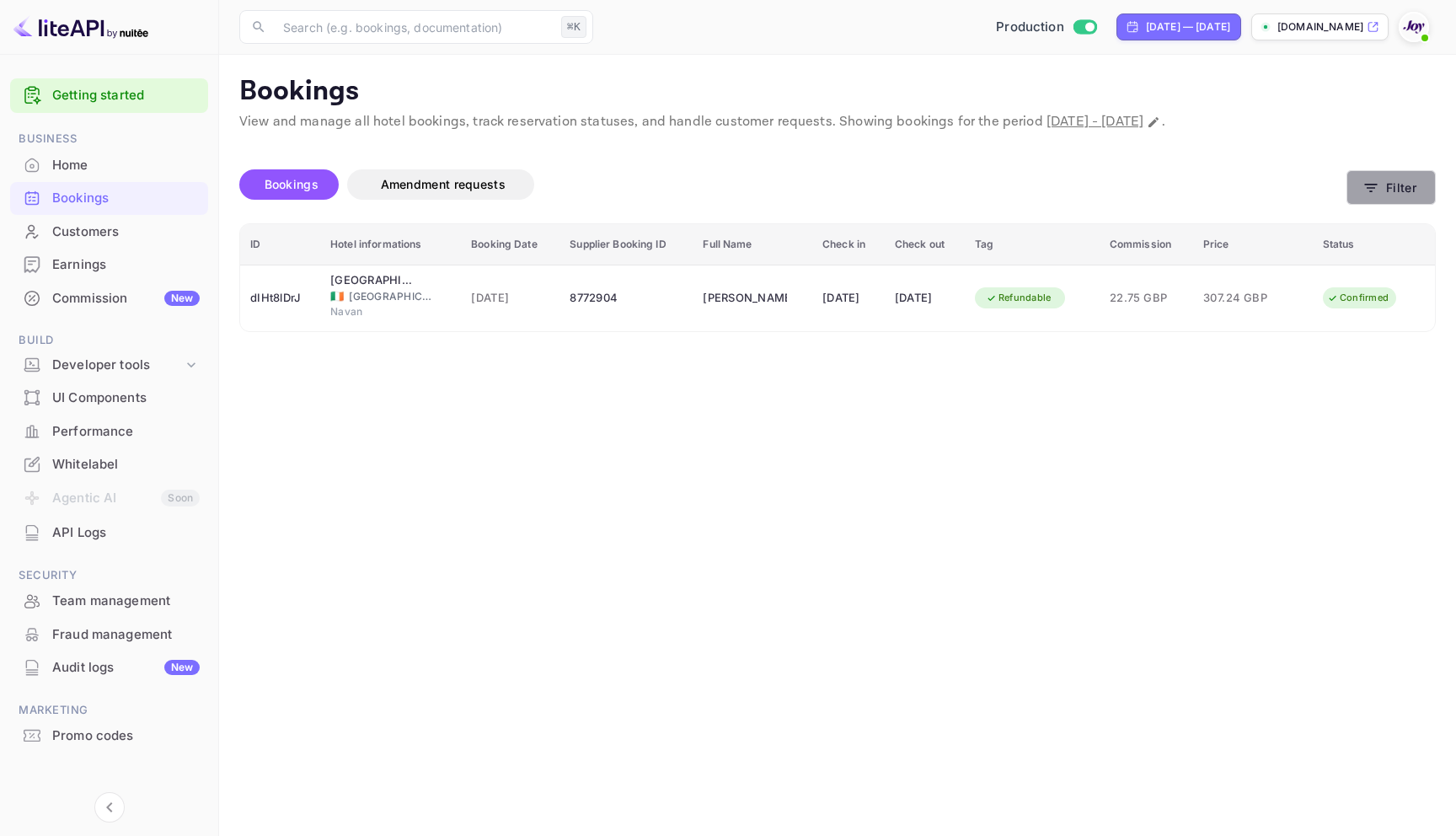
click at [1396, 193] on button "Filter" at bounding box center [1391, 188] width 90 height 35
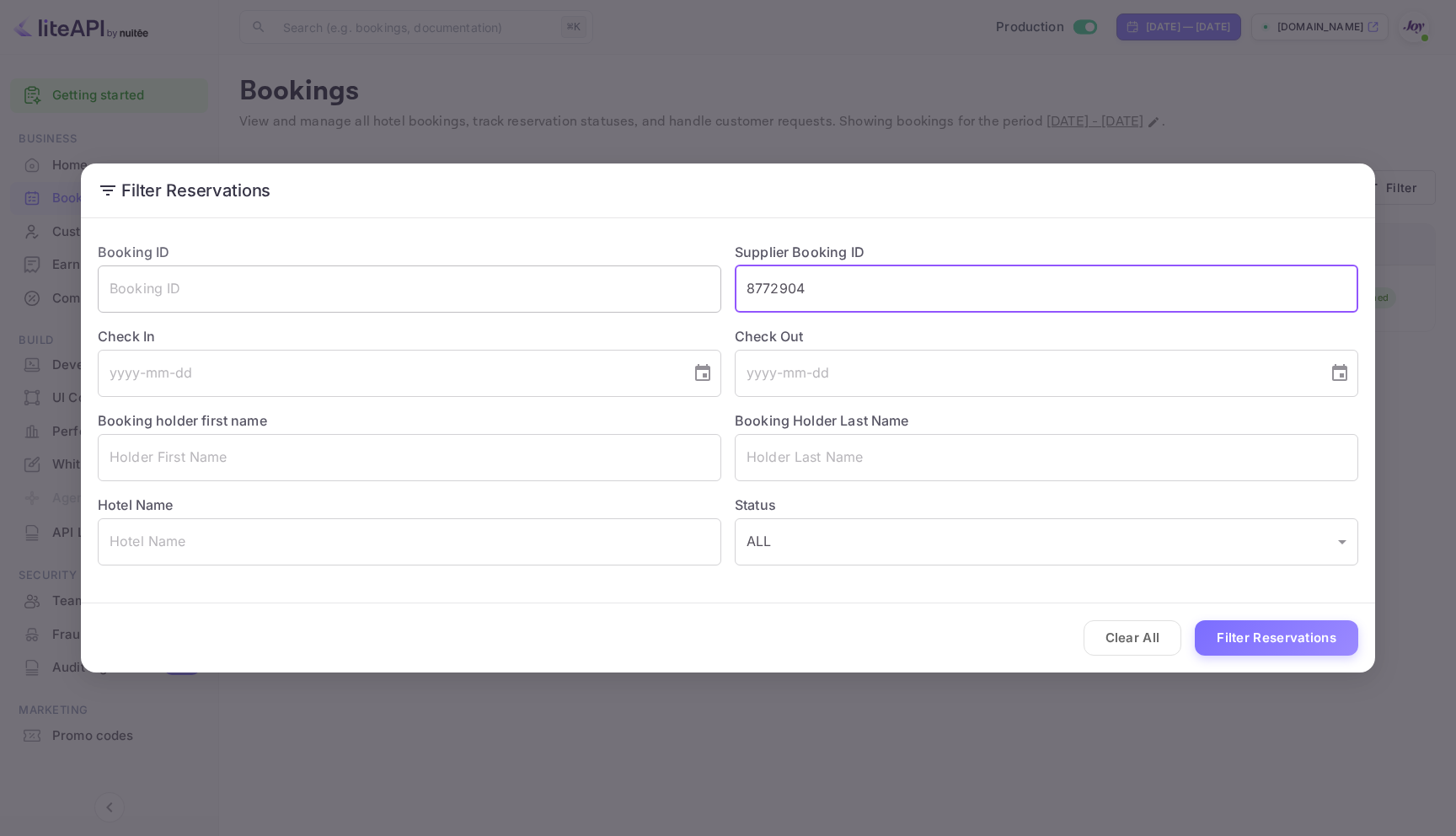
drag, startPoint x: 839, startPoint y: 290, endPoint x: 689, endPoint y: 287, distance: 150.0
click at [689, 287] on div "Booking ID ​ Supplier Booking ID 8772904 ​ Check In ​ Check Out ​ Booking holde…" at bounding box center [720, 397] width 1274 height 337
click at [582, 305] on input "text" at bounding box center [409, 288] width 623 height 47
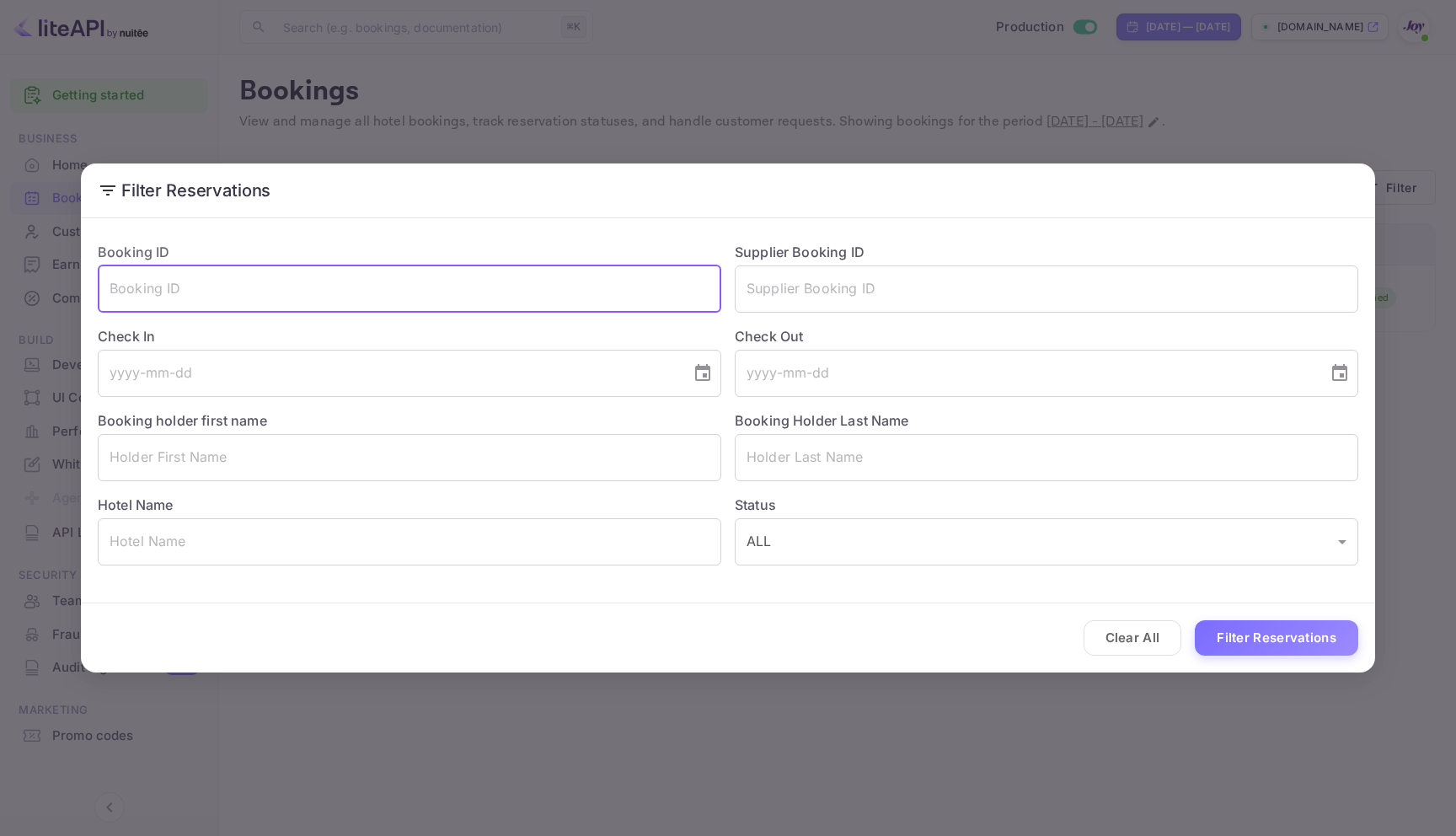
paste input "b7c946b55c"
type input "b7c946b55c"
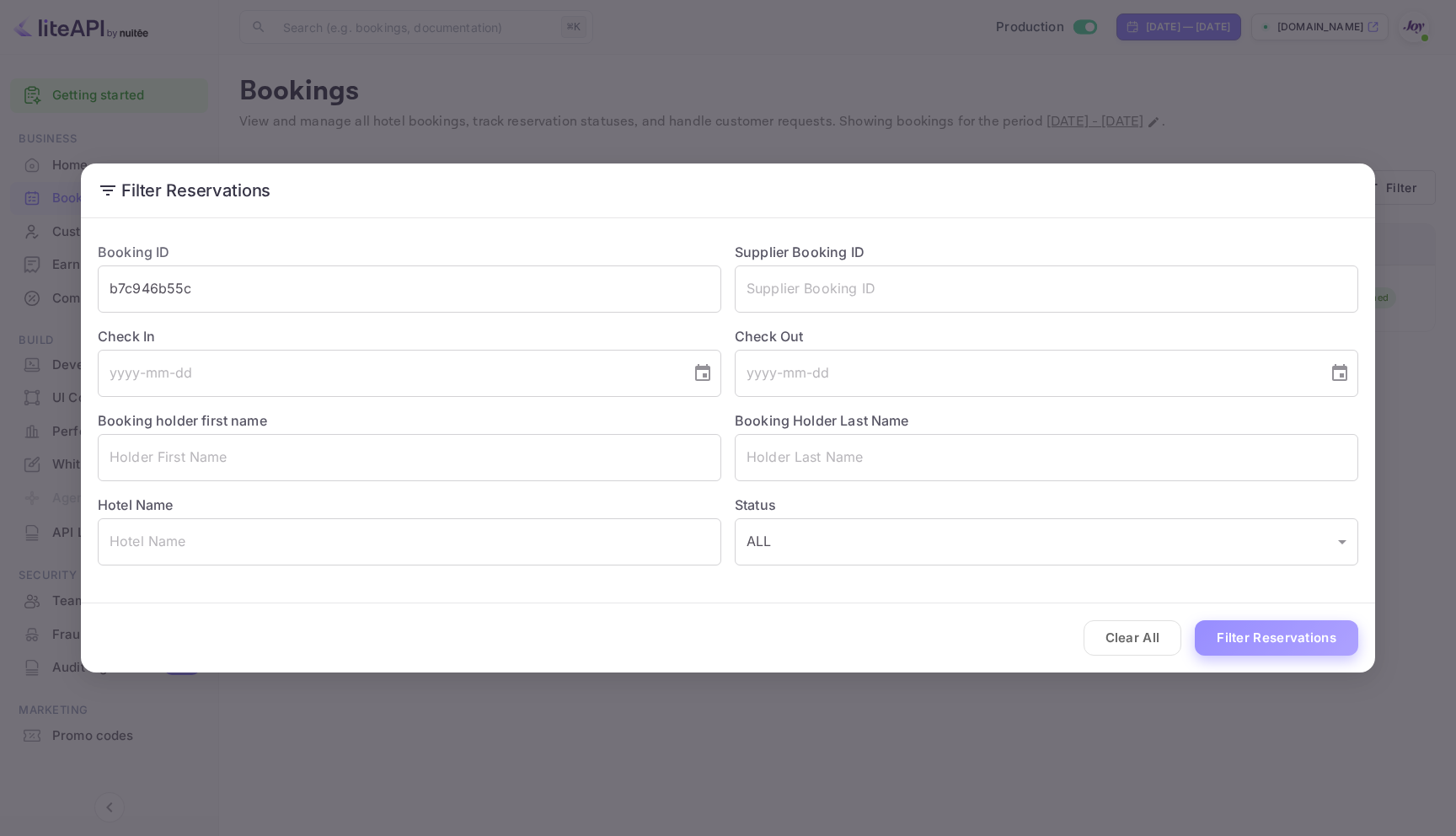
click at [1313, 635] on button "Filter Reservations" at bounding box center [1276, 638] width 164 height 36
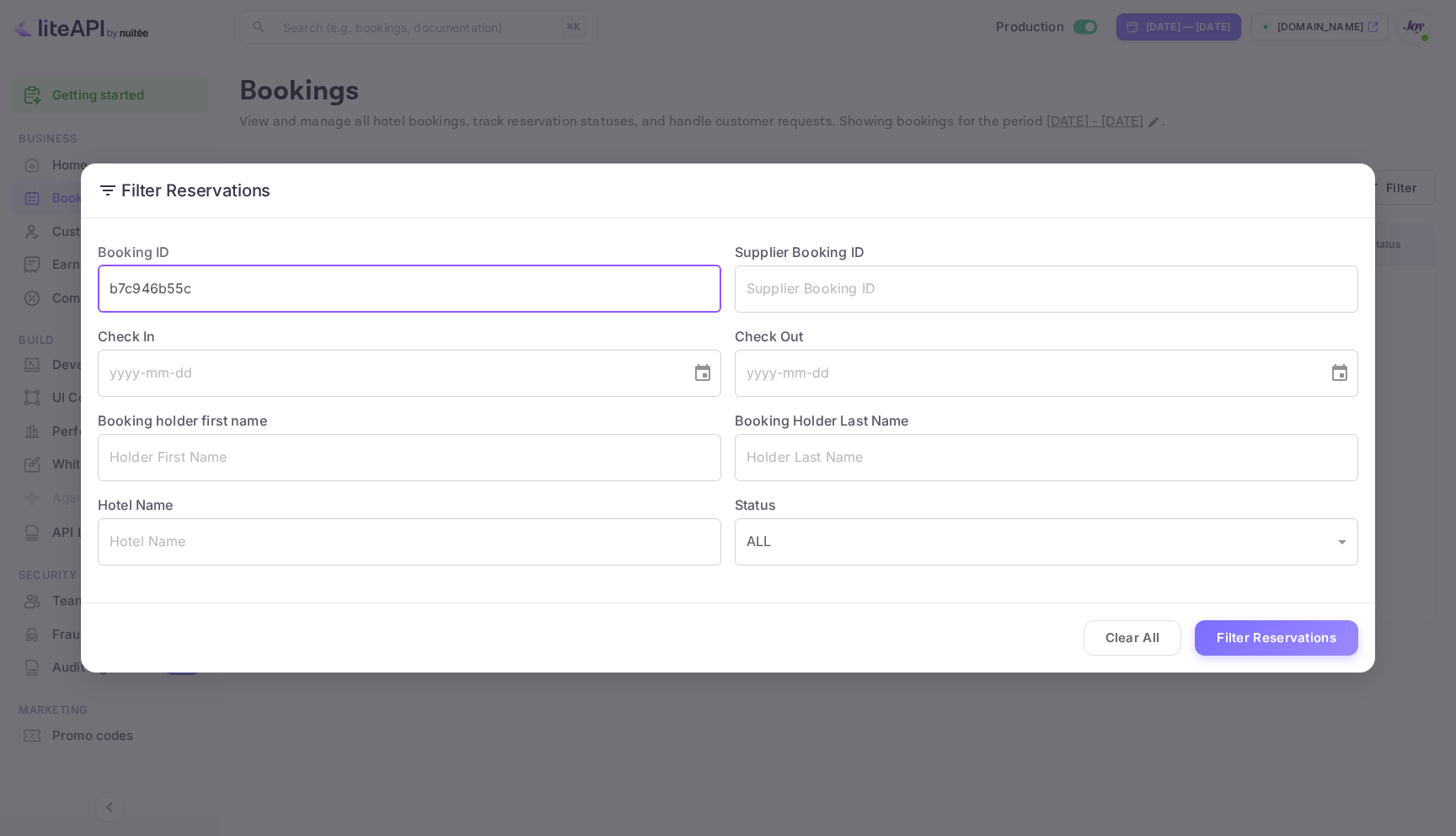
drag, startPoint x: 206, startPoint y: 290, endPoint x: 68, endPoint y: 290, distance: 138.0
click at [68, 290] on div "Filter Reservations Booking ID b7c946b55c ​ Supplier Booking ID ​ Check In ​ Ch…" at bounding box center [728, 418] width 1456 height 836
click at [1273, 642] on button "Filter Reservations" at bounding box center [1276, 638] width 164 height 36
